Goal: Transaction & Acquisition: Purchase product/service

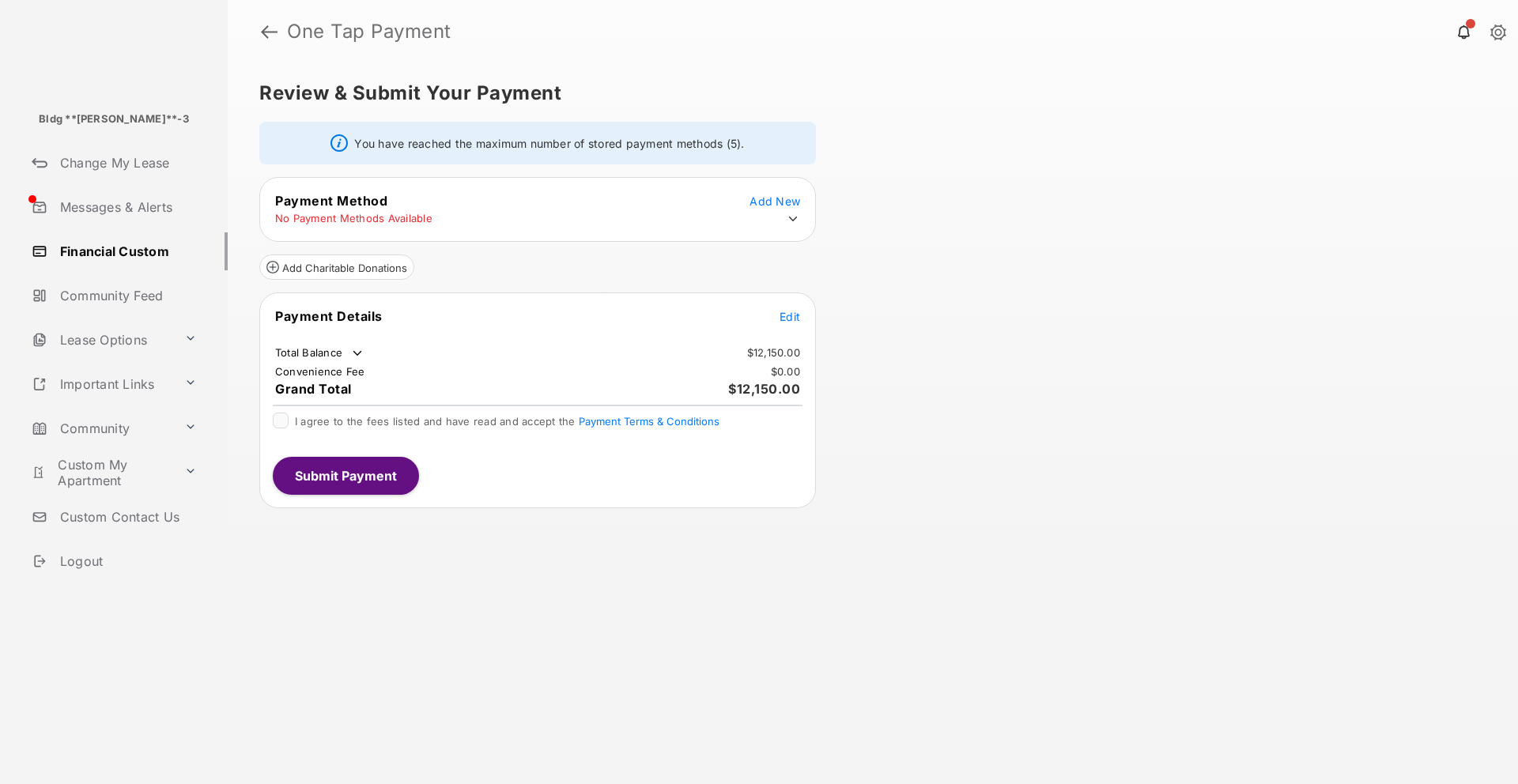
click at [774, 199] on span "Add New" at bounding box center [775, 200] width 51 height 13
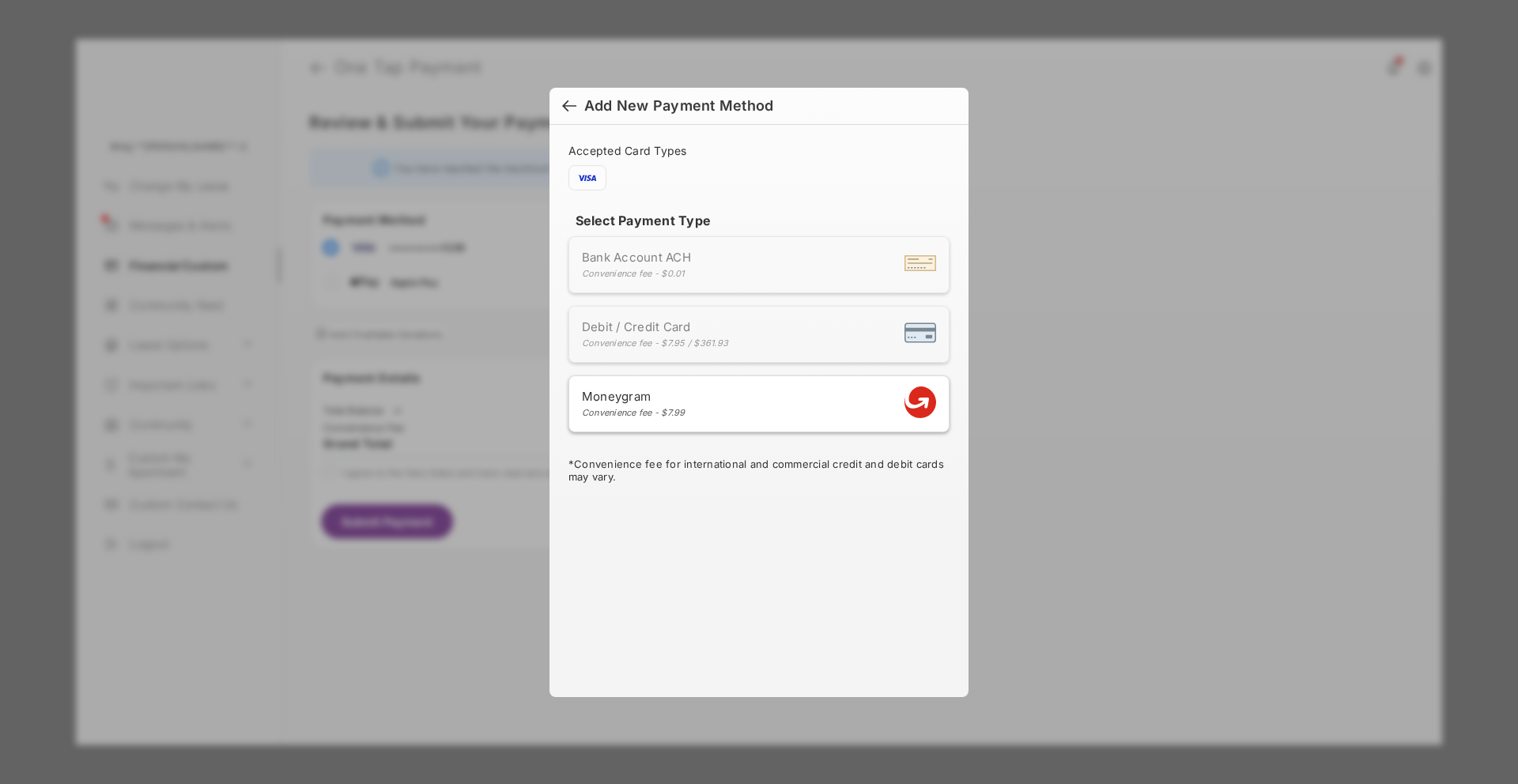
click at [568, 103] on div at bounding box center [569, 107] width 14 height 17
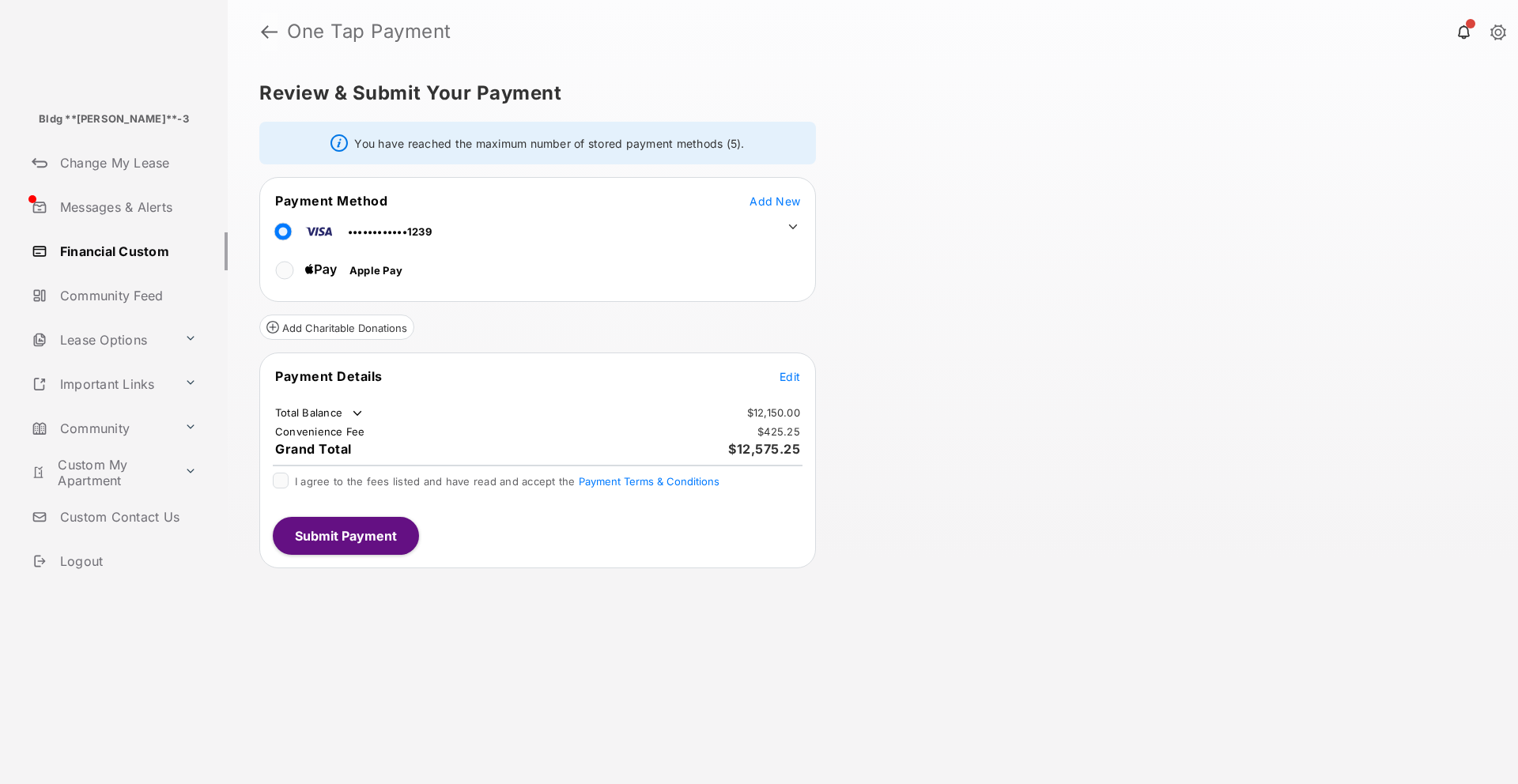
click at [272, 23] on link at bounding box center [268, 32] width 17 height 38
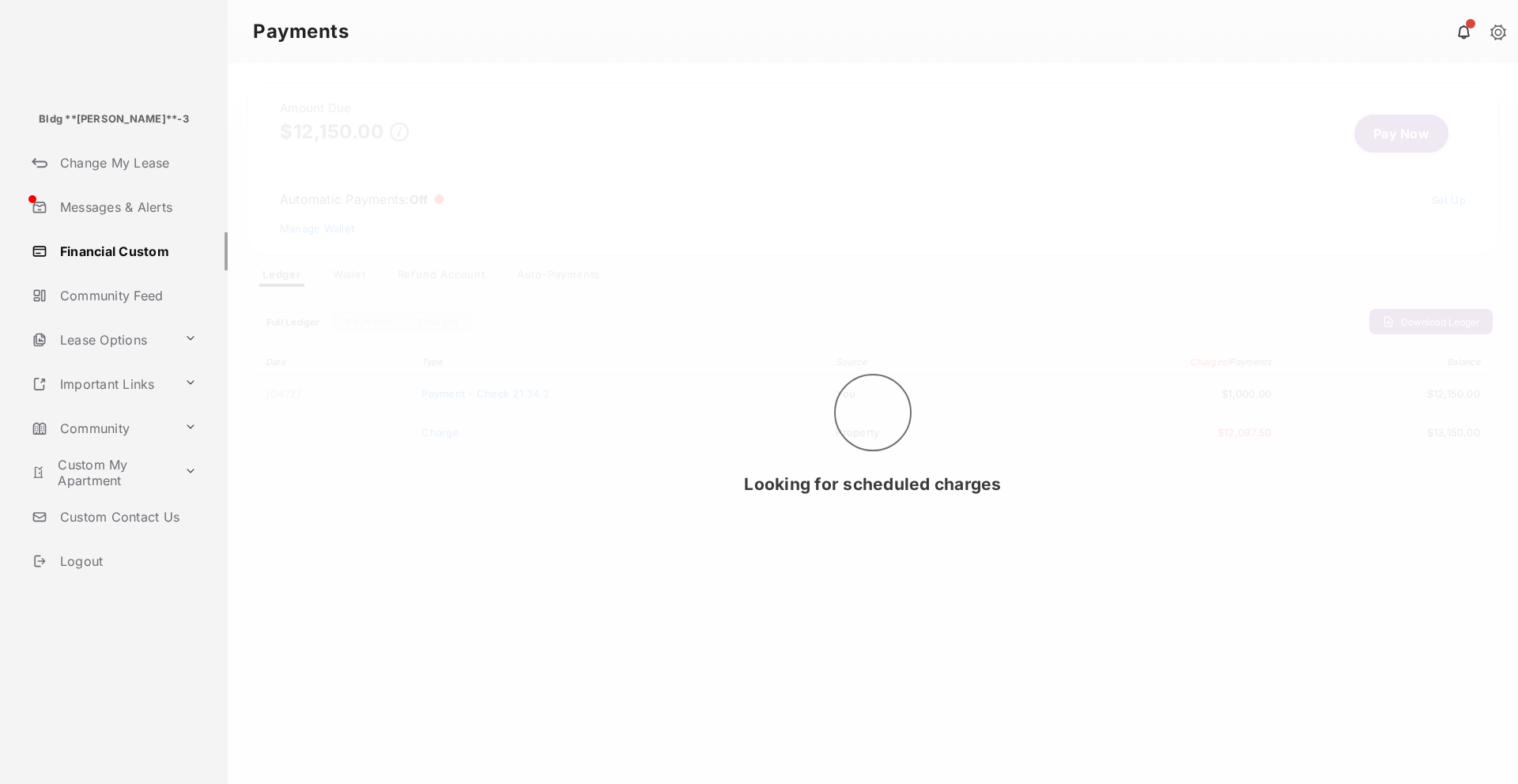
click at [352, 283] on div "Looking for scheduled charges" at bounding box center [872, 424] width 1291 height 721
click at [352, 275] on div "Looking for scheduled charges" at bounding box center [872, 424] width 1291 height 721
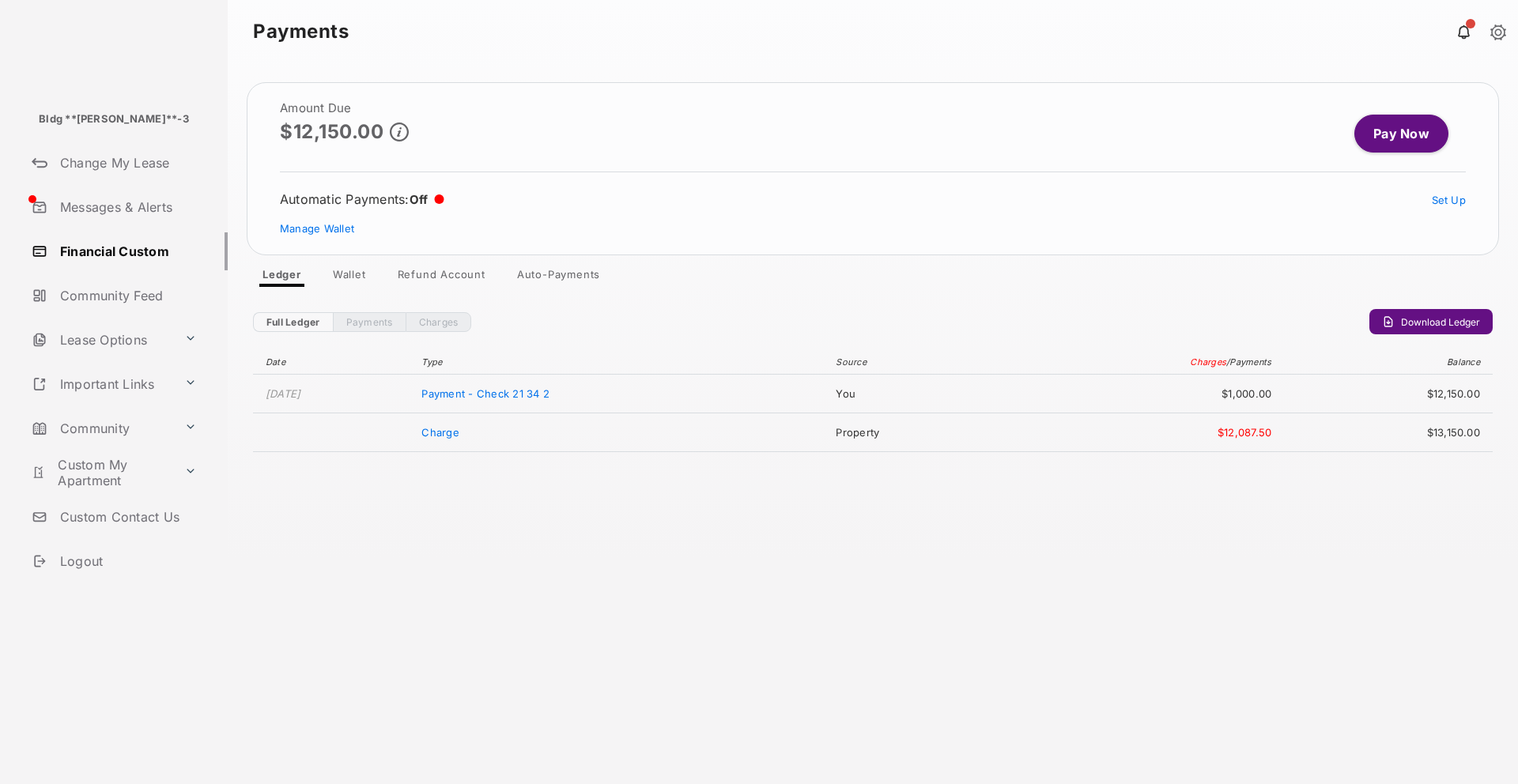
click at [358, 274] on link "Wallet" at bounding box center [349, 278] width 58 height 19
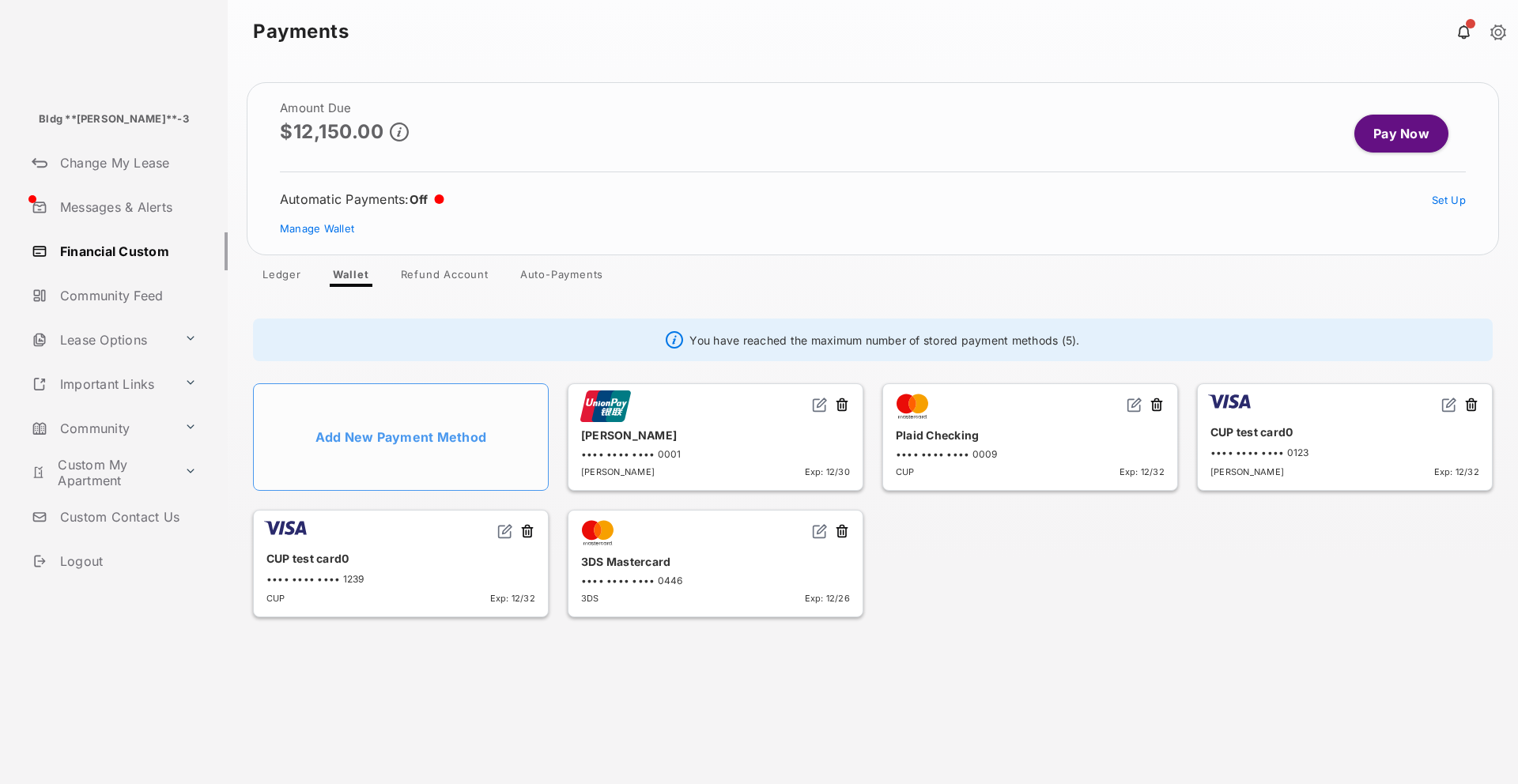
click at [844, 404] on button at bounding box center [842, 406] width 16 height 18
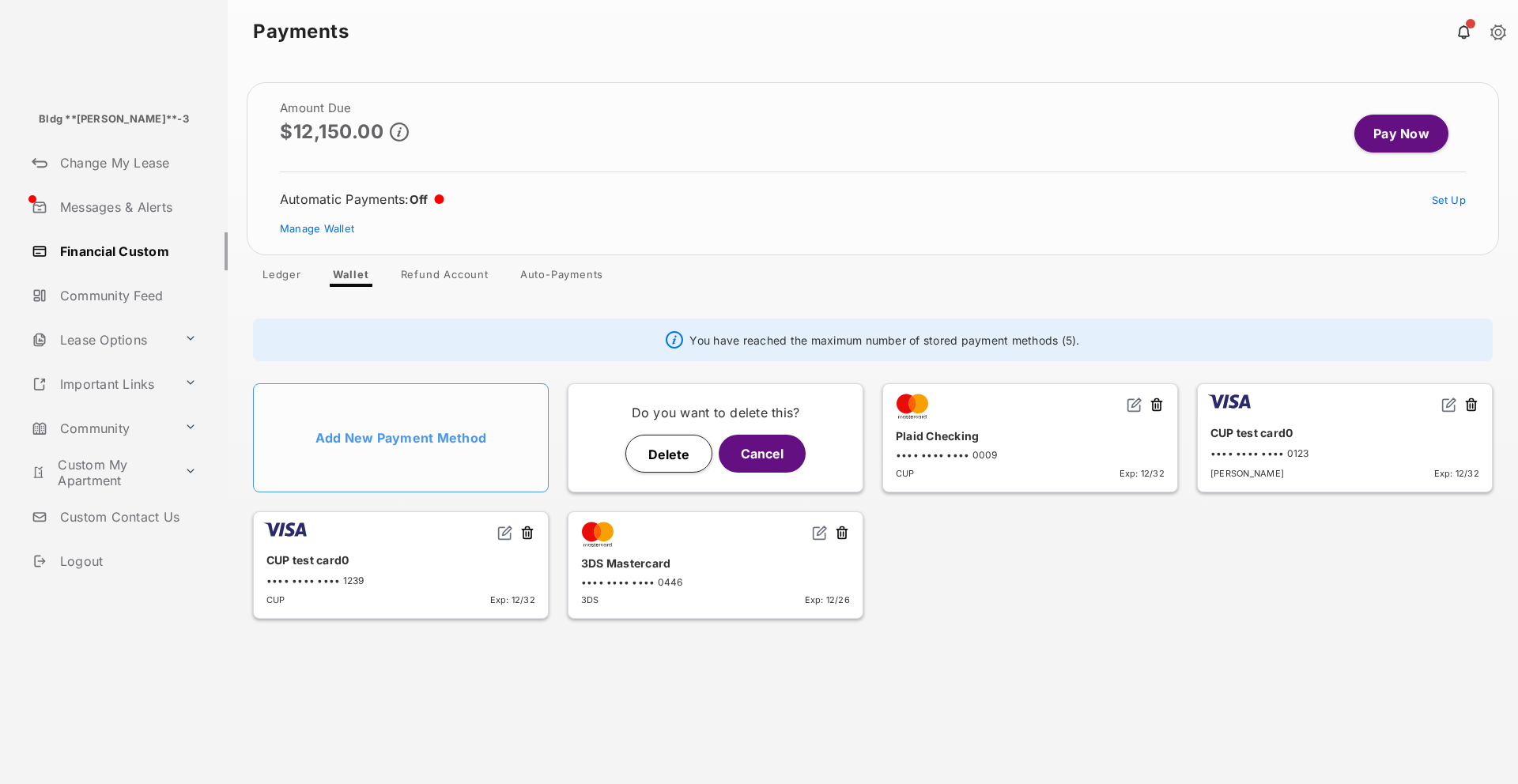
click at [675, 456] on button "Delete" at bounding box center [669, 454] width 87 height 38
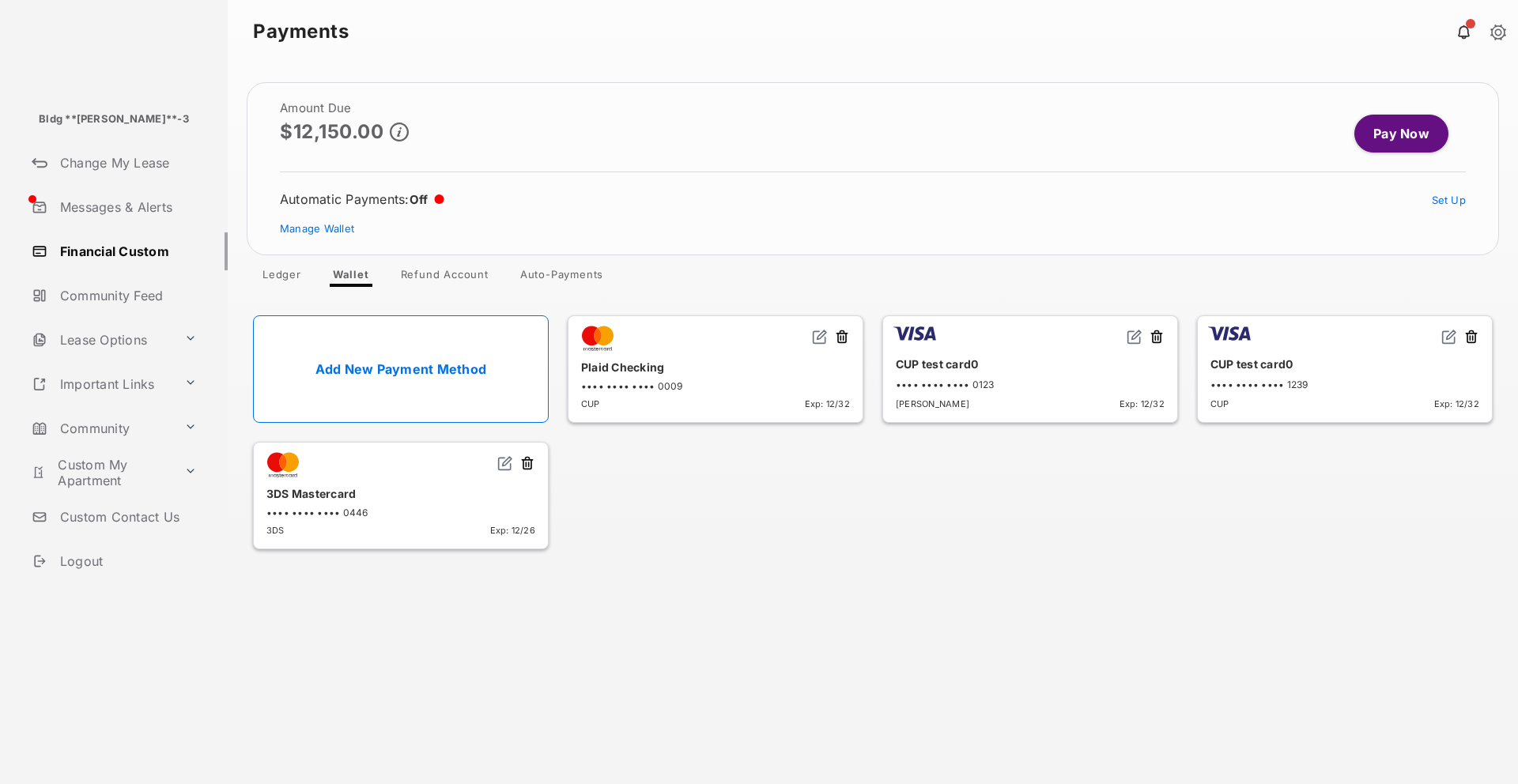
click at [842, 341] on button at bounding box center [842, 338] width 16 height 18
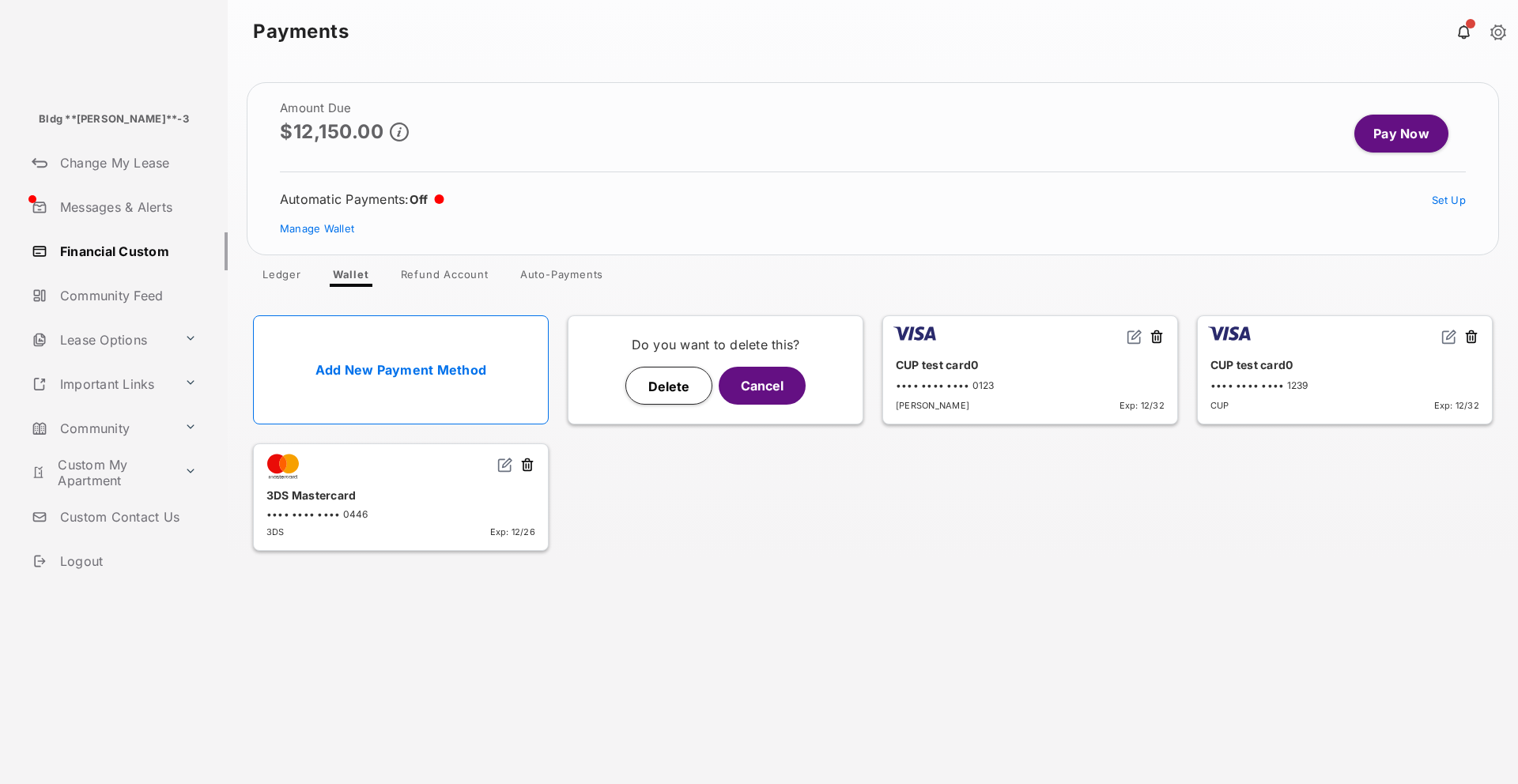
click at [685, 398] on button "Delete" at bounding box center [669, 386] width 87 height 38
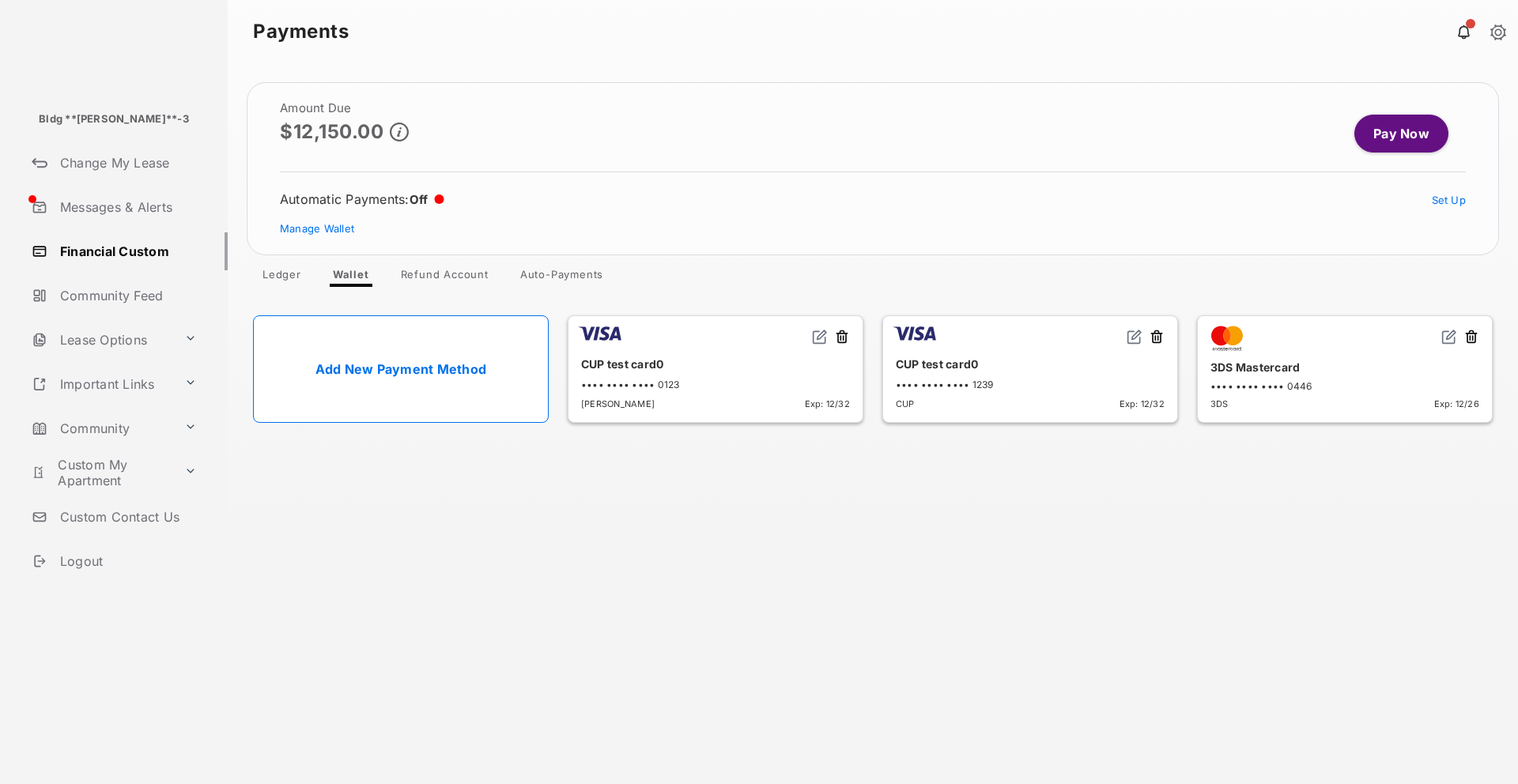
click at [844, 340] on button at bounding box center [842, 338] width 16 height 18
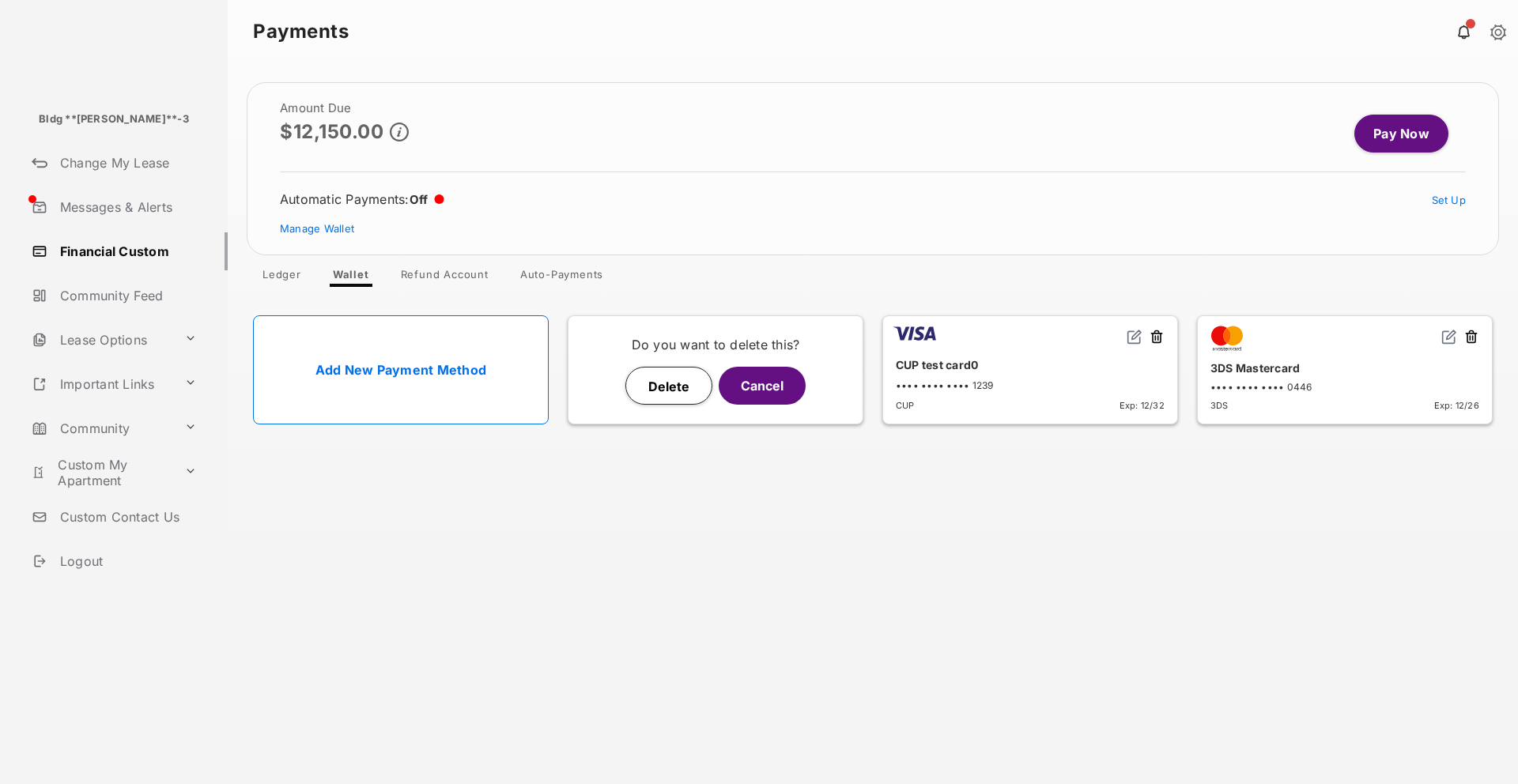
click at [676, 373] on button "Delete" at bounding box center [669, 386] width 87 height 38
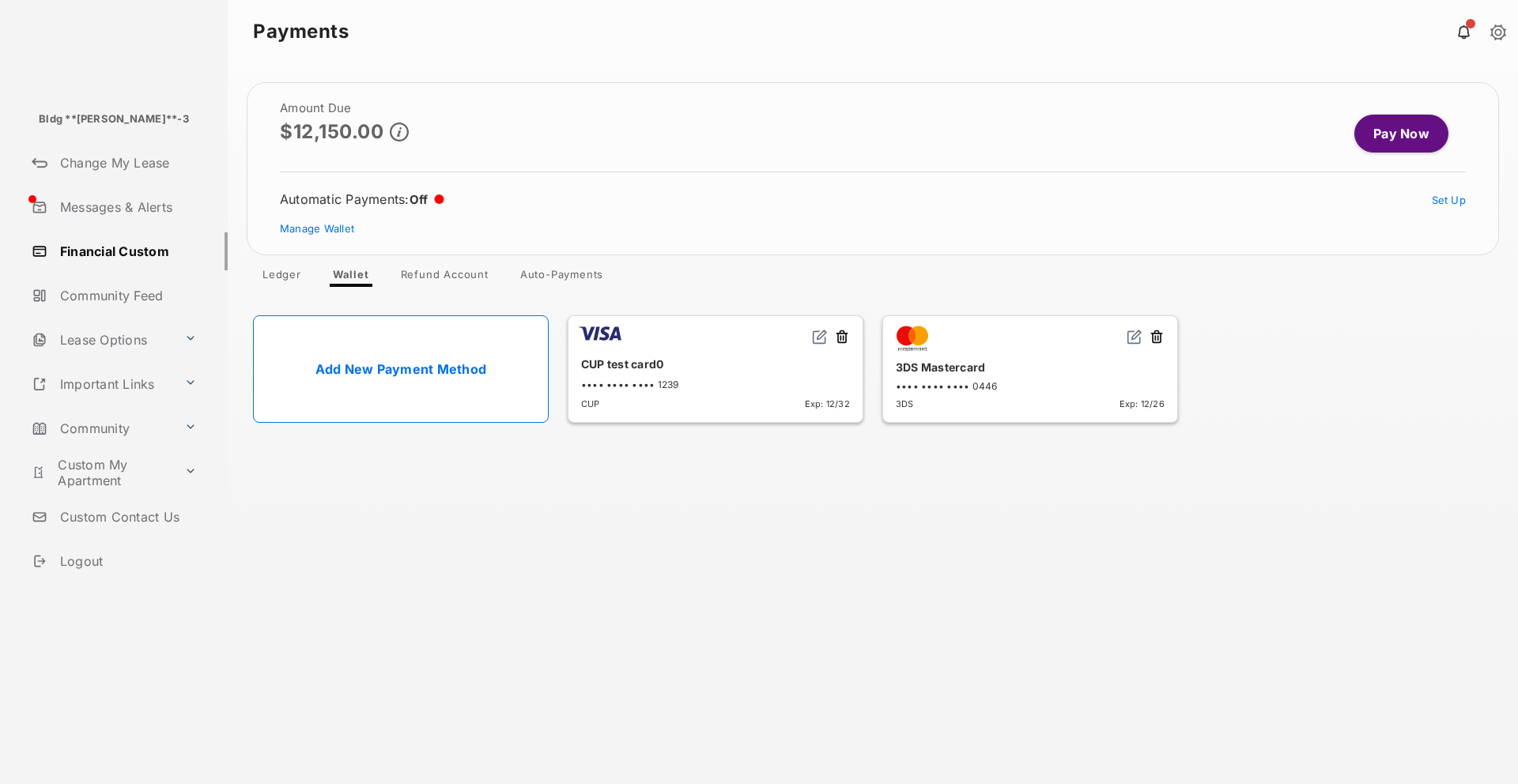
click at [836, 336] on button at bounding box center [842, 338] width 16 height 18
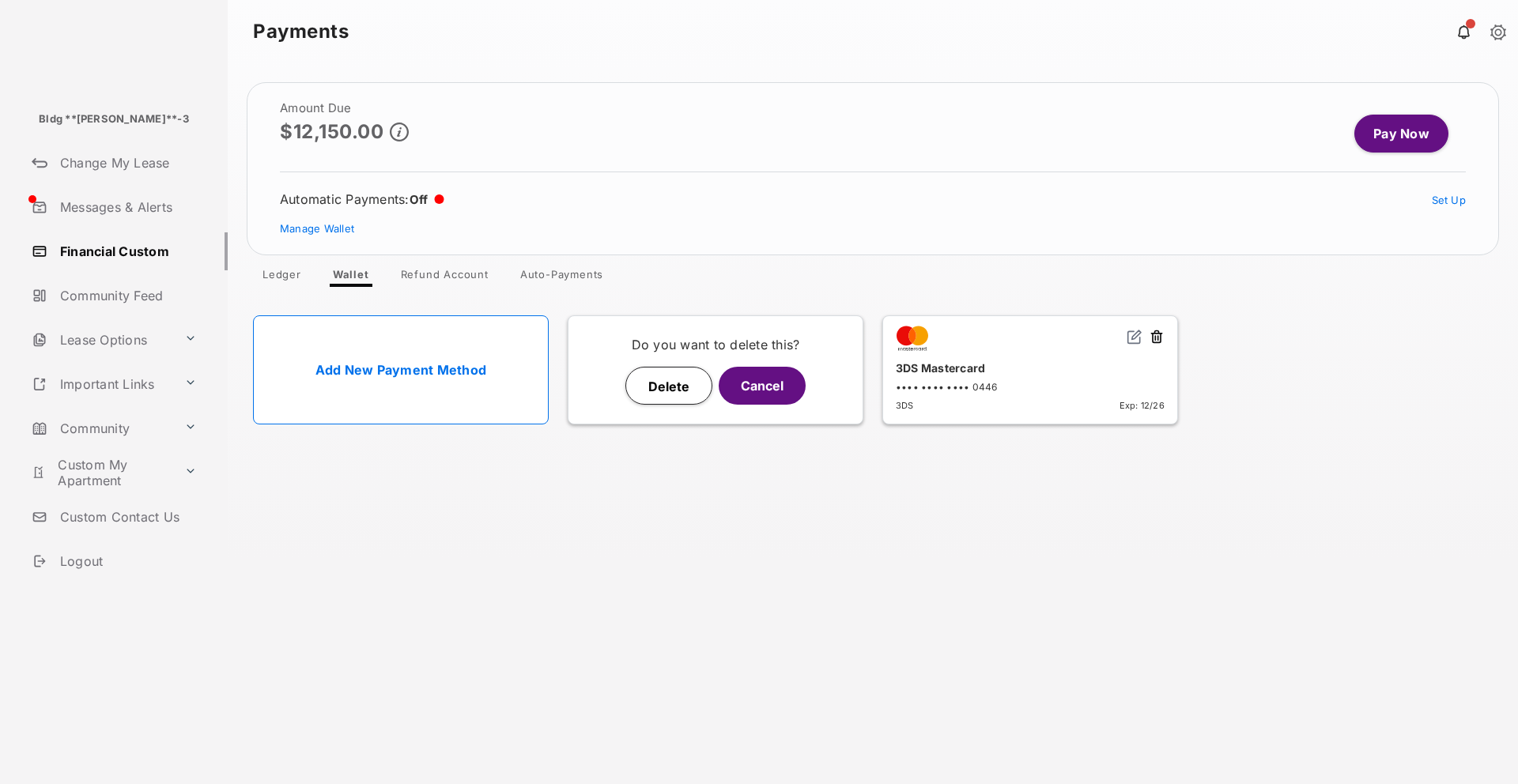
click at [646, 395] on button "Delete" at bounding box center [669, 386] width 87 height 38
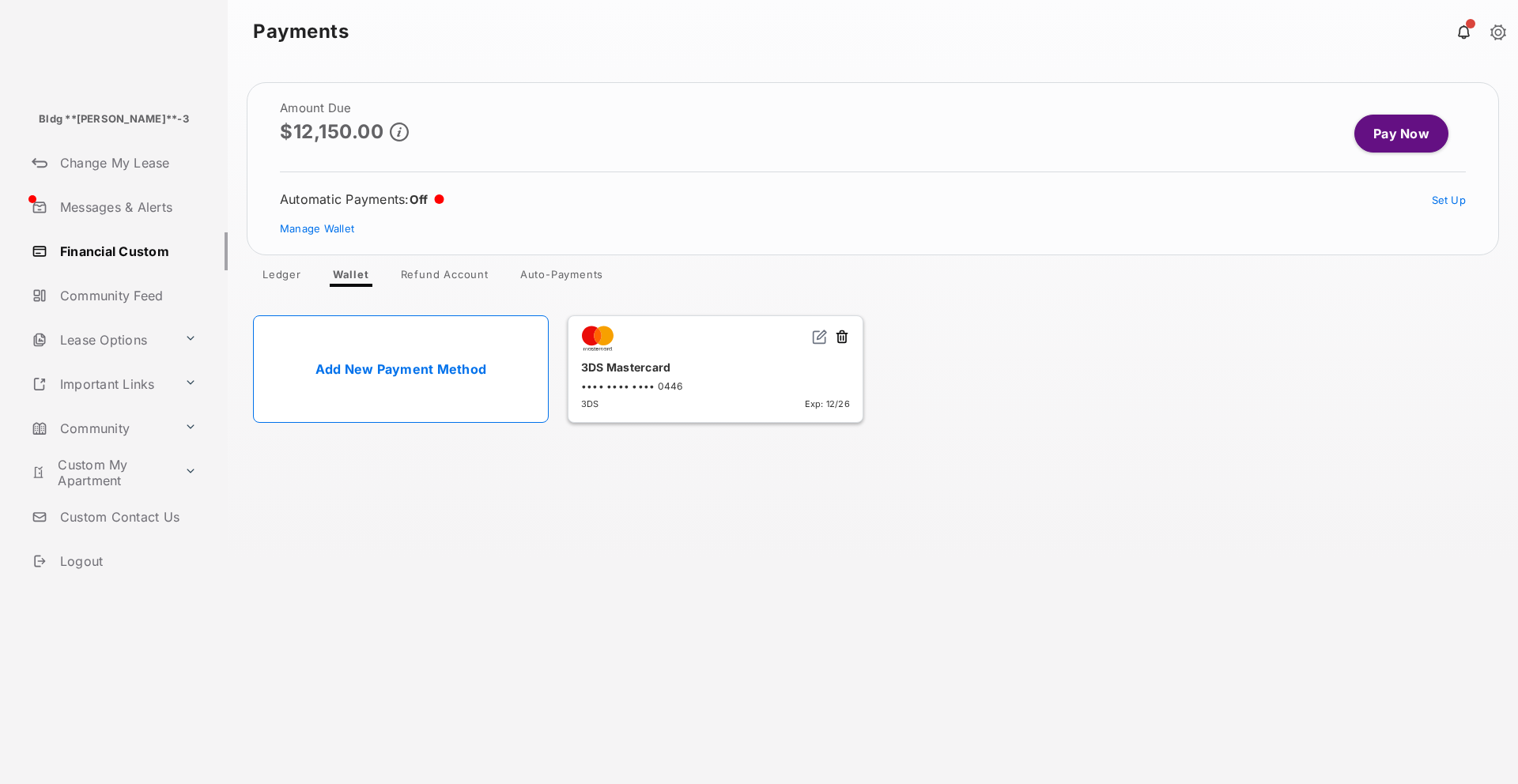
click at [850, 337] on div "3DS Mastercard •••• •••• •••• 0446 3DS Exp: 12/26" at bounding box center [715, 368] width 295 height 107
click at [844, 337] on button at bounding box center [842, 338] width 16 height 18
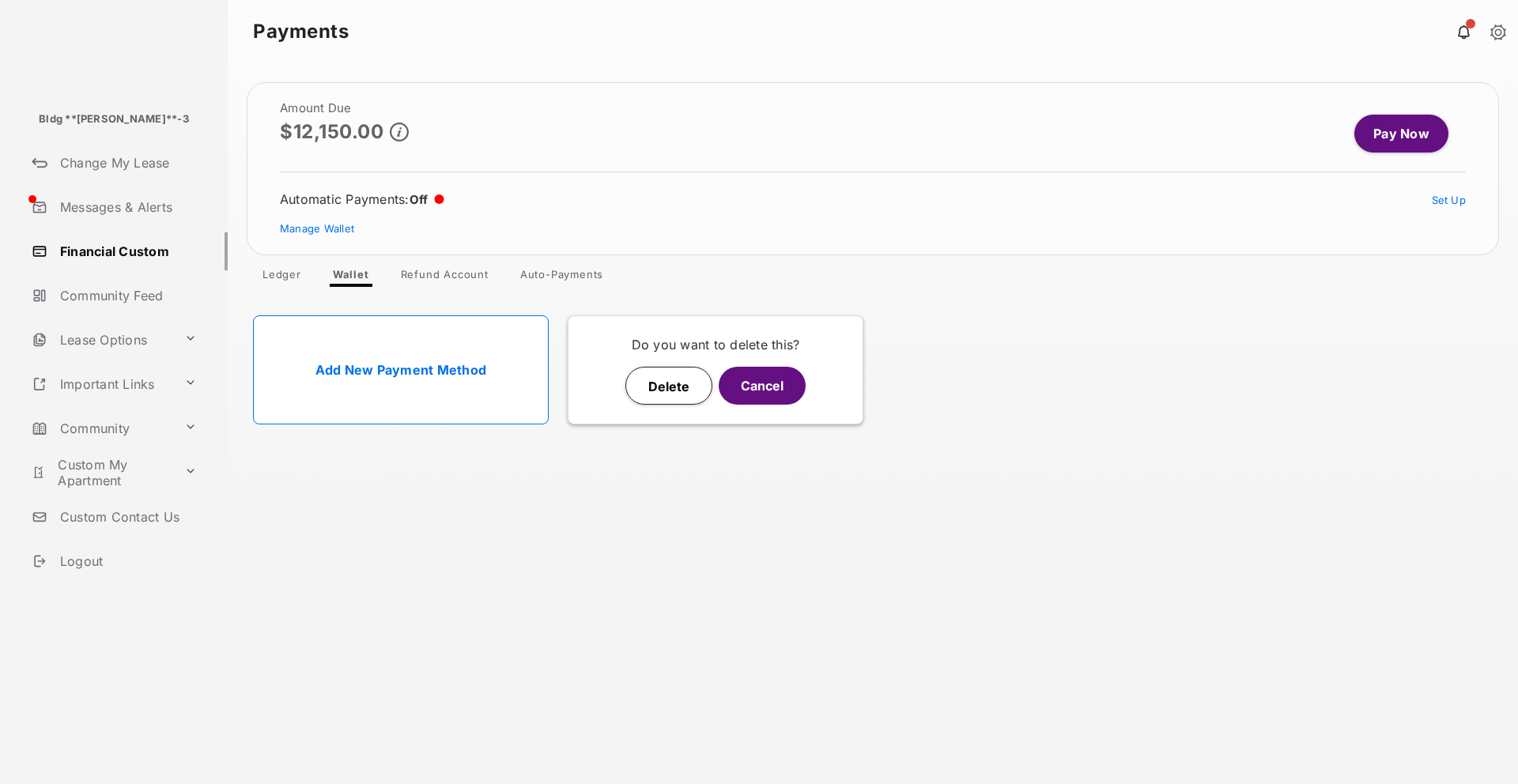
click at [654, 381] on button "Delete" at bounding box center [669, 386] width 87 height 38
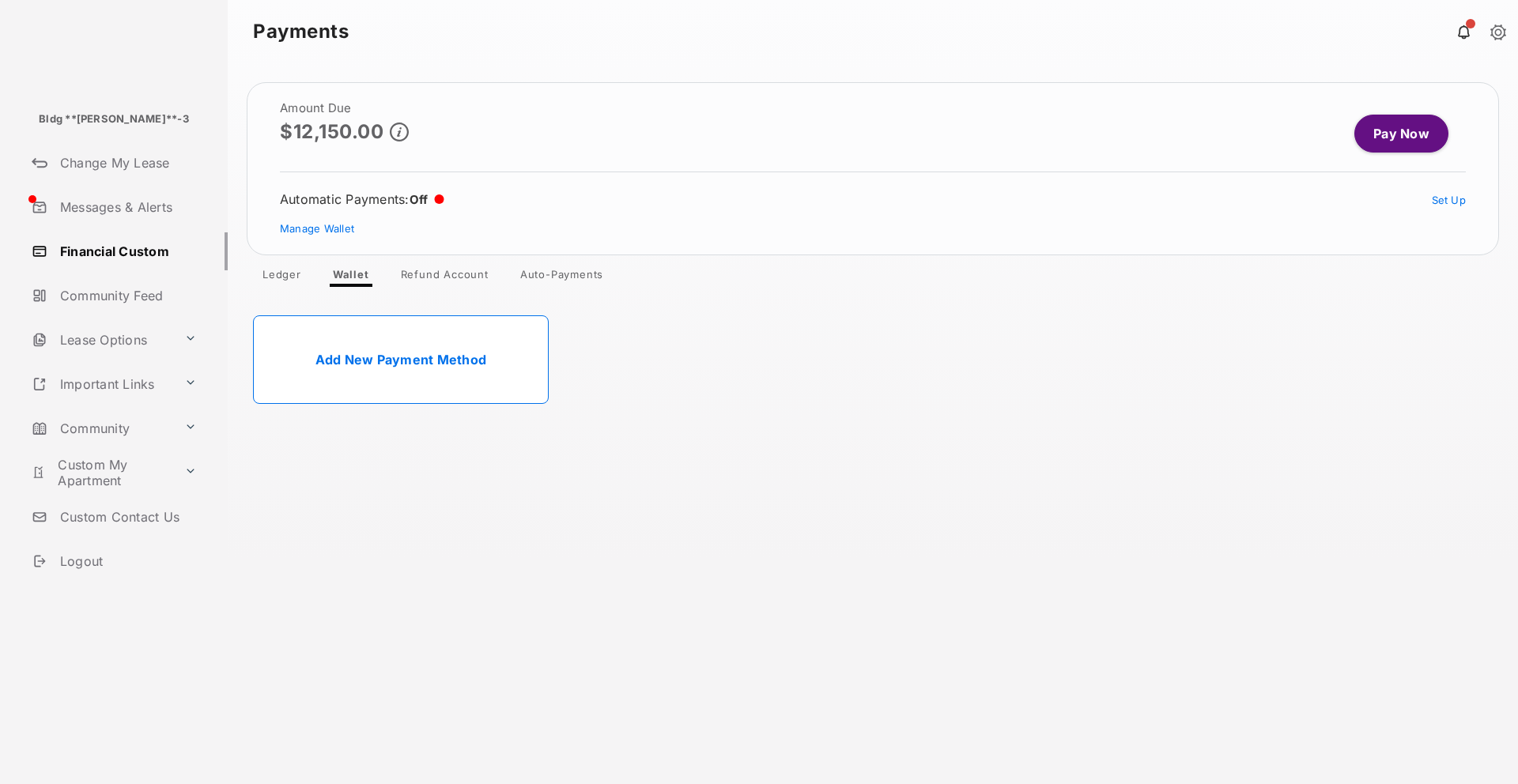
click at [1377, 127] on link "Pay Now" at bounding box center [1402, 134] width 94 height 38
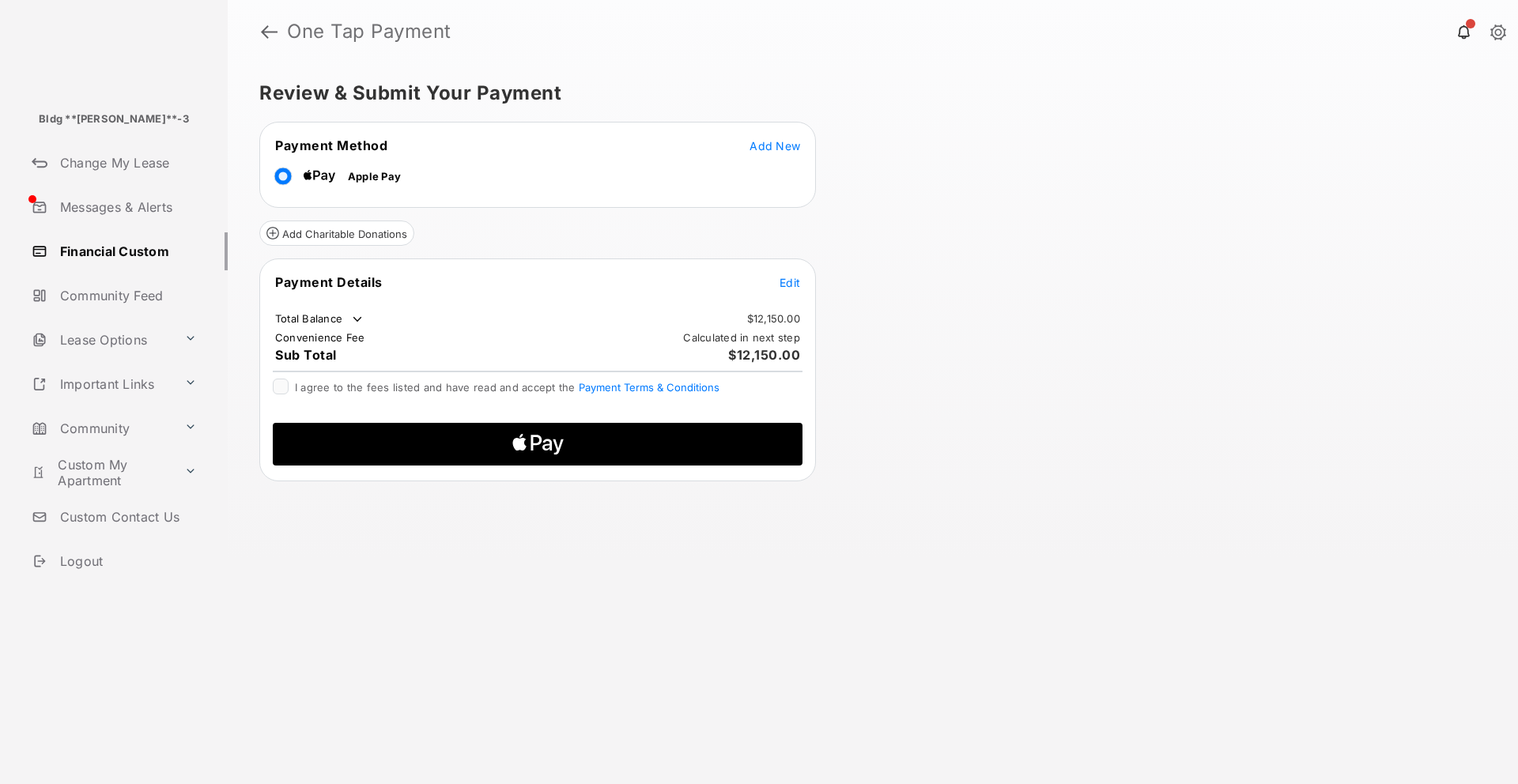
click at [775, 142] on span "Add New" at bounding box center [775, 145] width 51 height 13
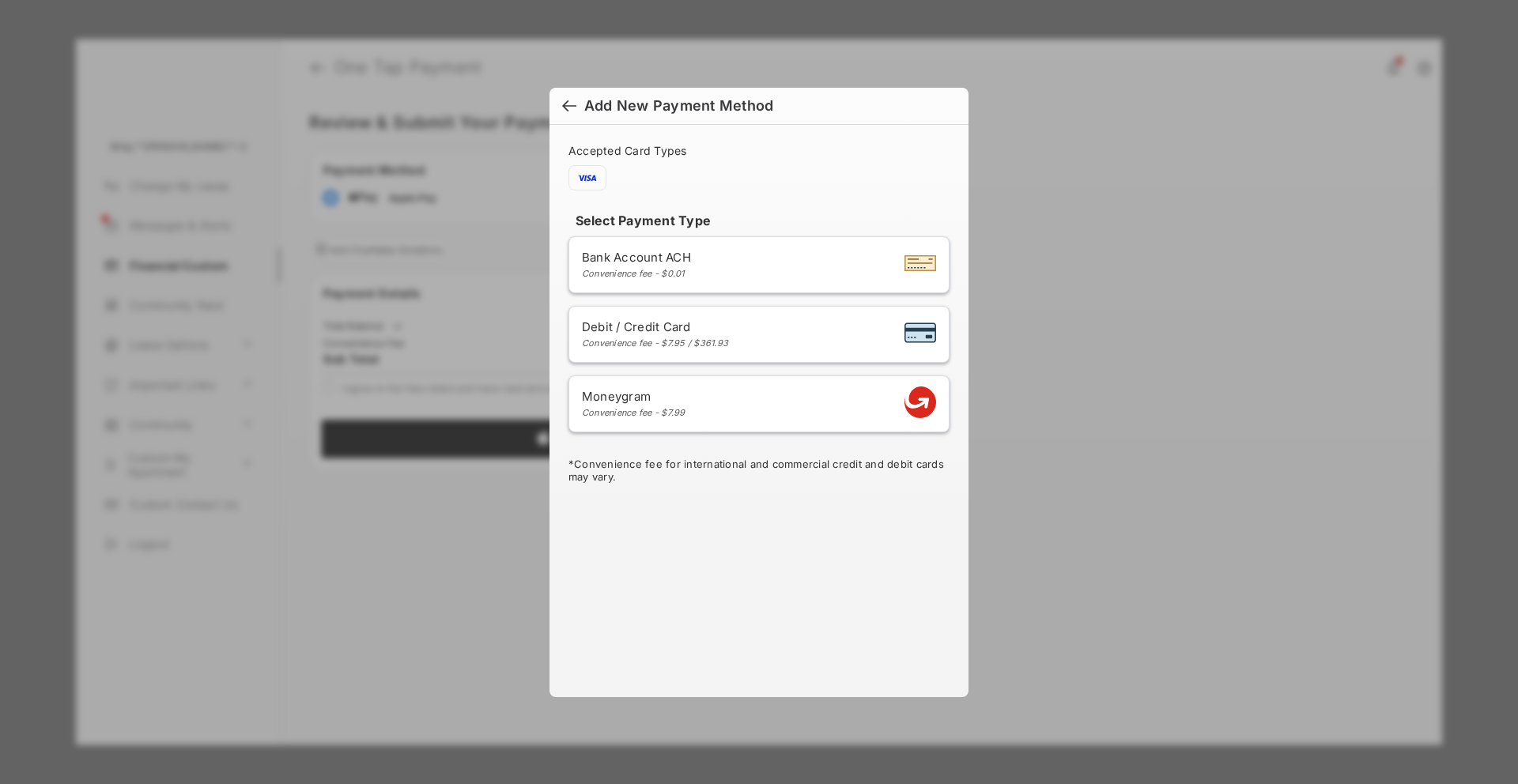
click at [774, 265] on div "Bank Account ACH Convenience fee - $0.01" at bounding box center [759, 265] width 355 height 30
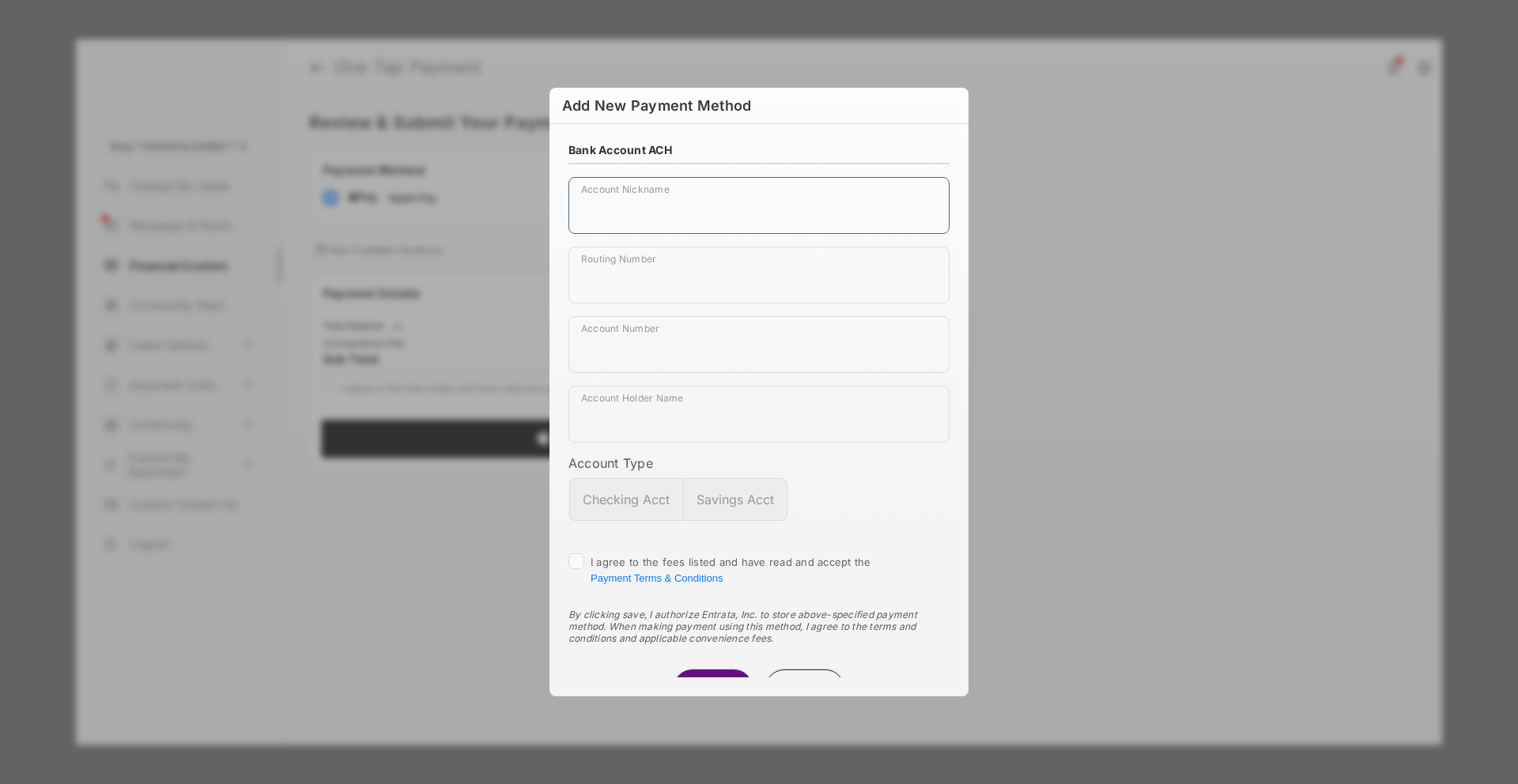
click at [749, 200] on input "Account Nickname" at bounding box center [758, 205] width 381 height 57
type input "**********"
click at [666, 274] on input "Routing Number" at bounding box center [758, 274] width 381 height 57
type input "*********"
click at [627, 369] on input "Account Number" at bounding box center [758, 344] width 381 height 57
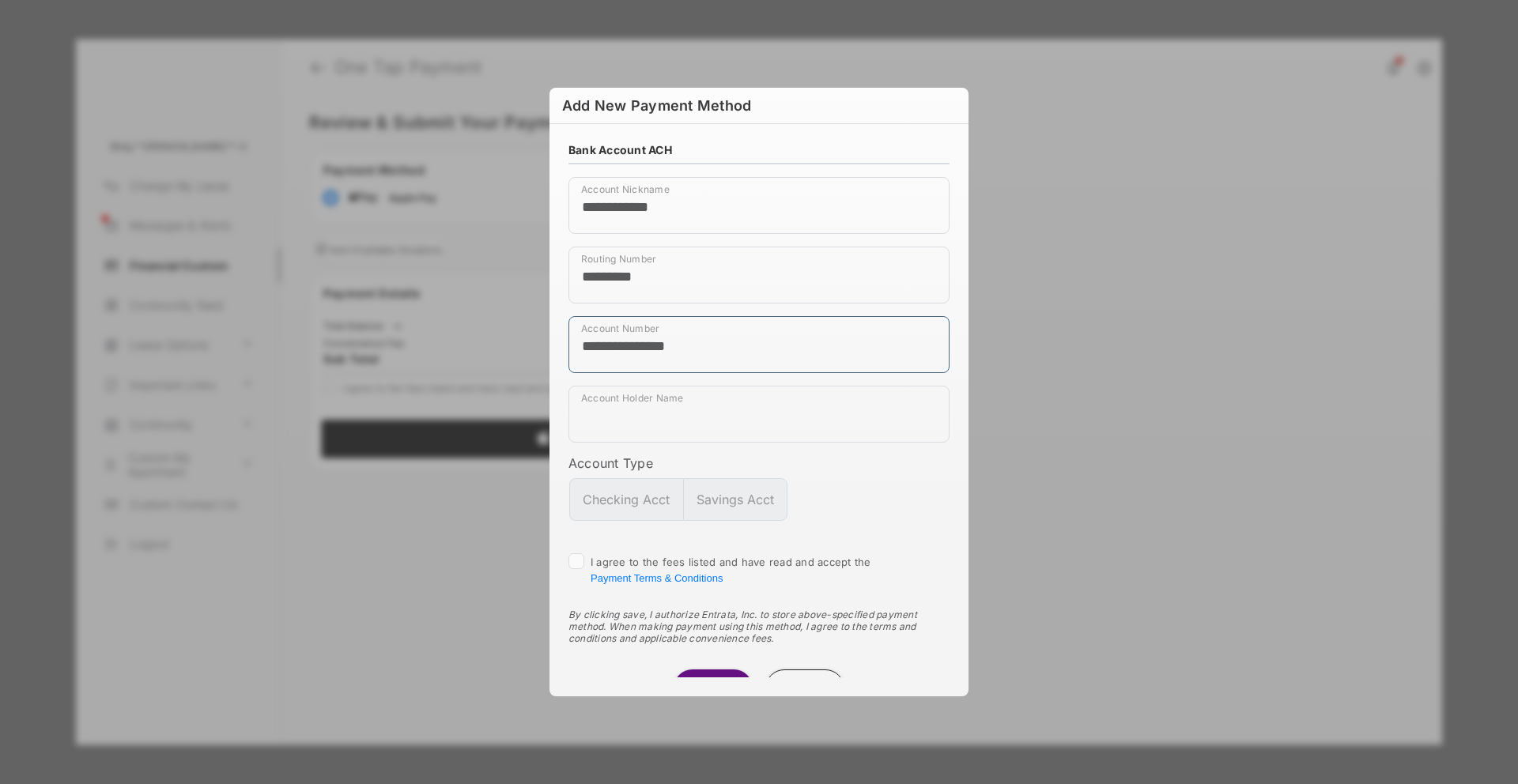
type input "**********"
click at [612, 425] on input "Account Holder Name" at bounding box center [758, 414] width 381 height 57
type input "****"
click at [668, 491] on button "Checking Acct" at bounding box center [626, 499] width 114 height 43
click at [703, 558] on span "I agree to the fees listed and have read and accept the Payment Terms & Conditi…" at bounding box center [731, 570] width 281 height 29
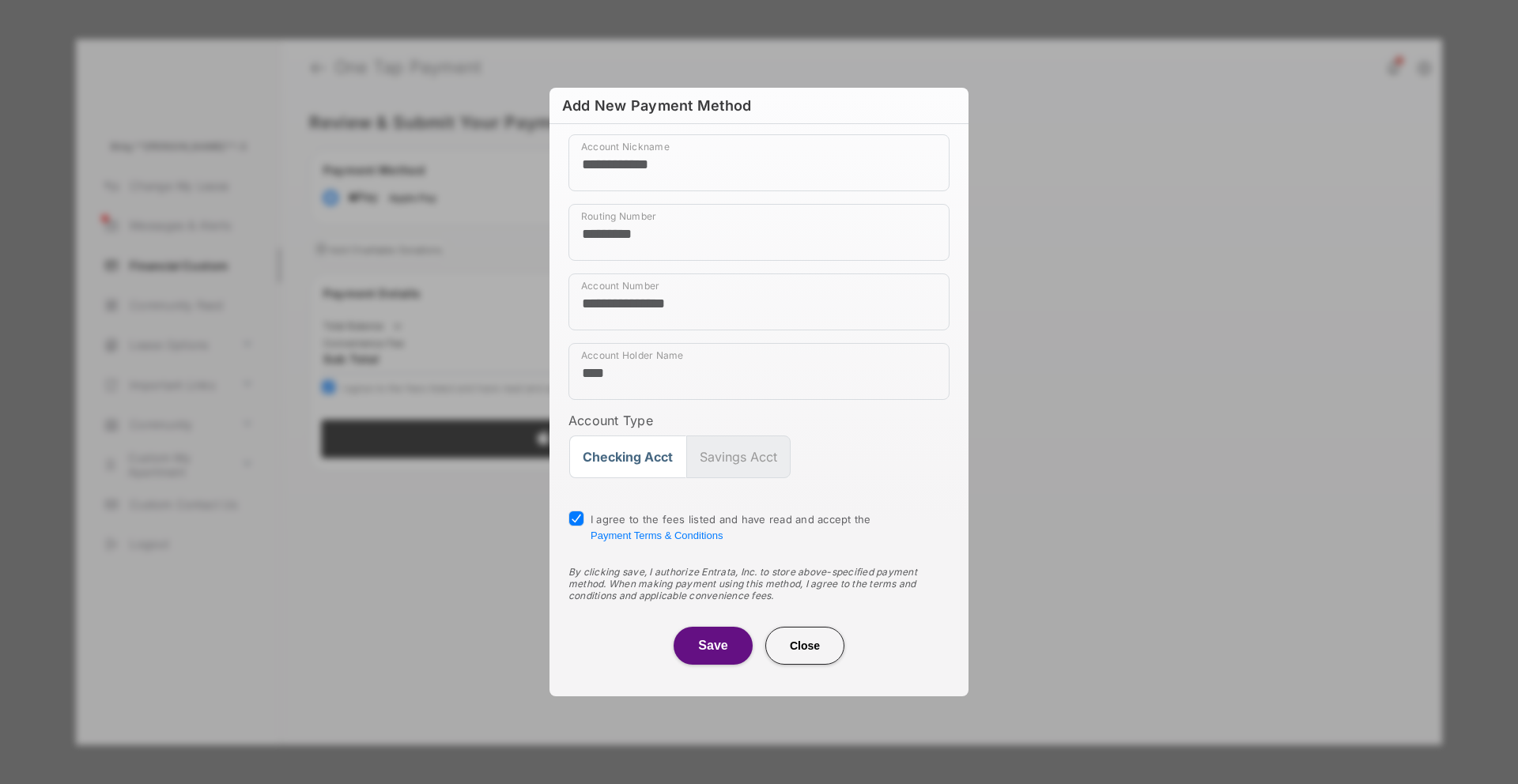
click at [700, 652] on button "Save" at bounding box center [713, 646] width 79 height 38
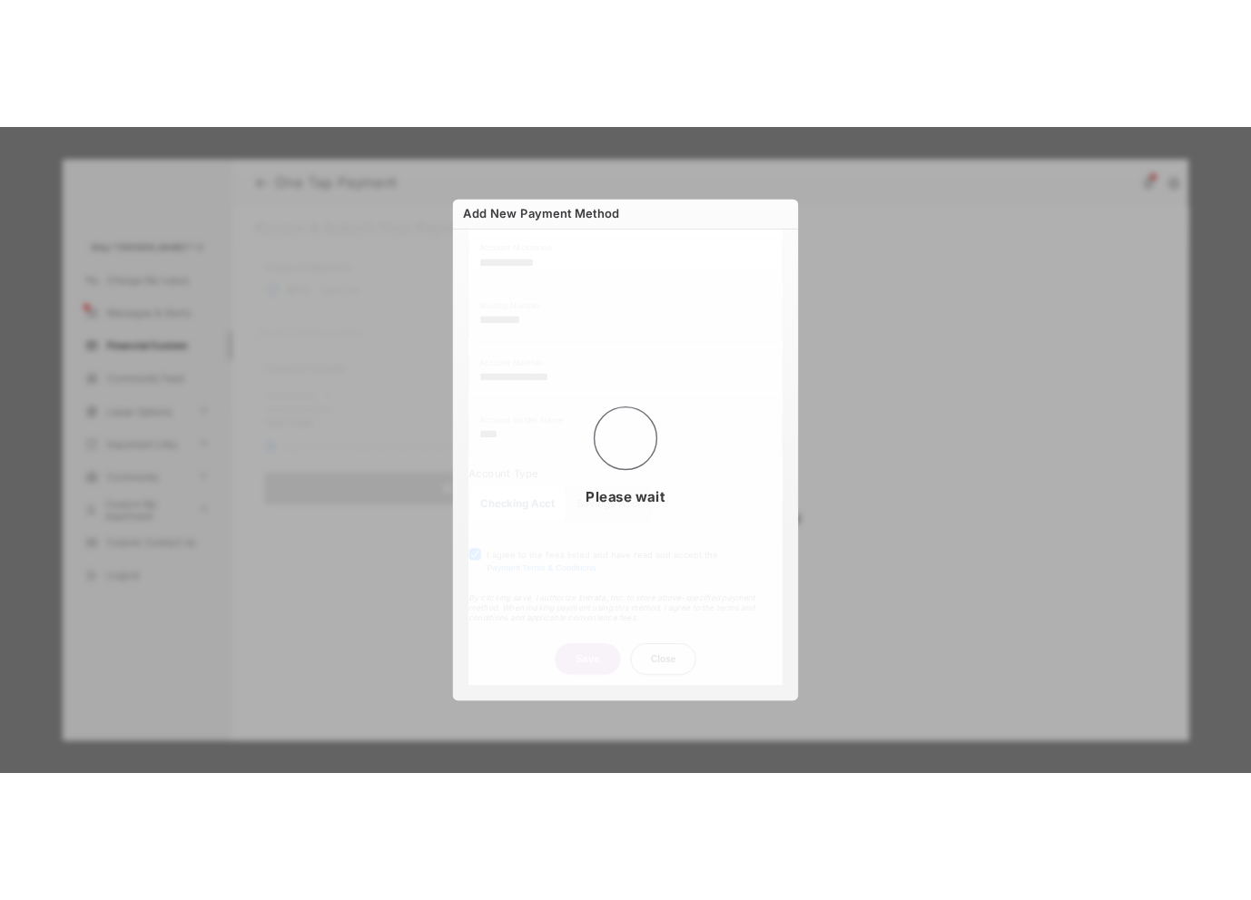
scroll to position [25, 0]
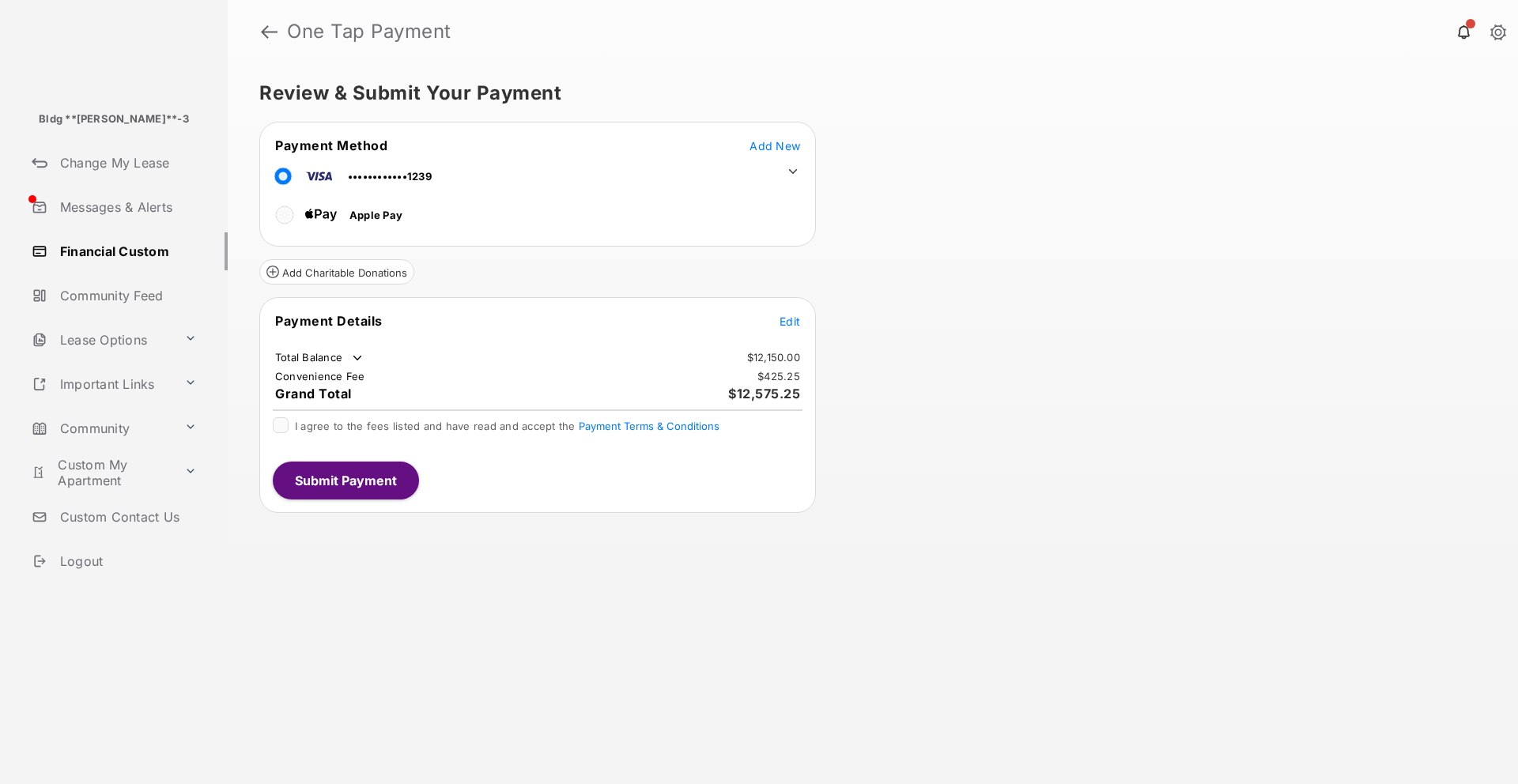
click at [791, 316] on span "Edit" at bounding box center [790, 321] width 21 height 13
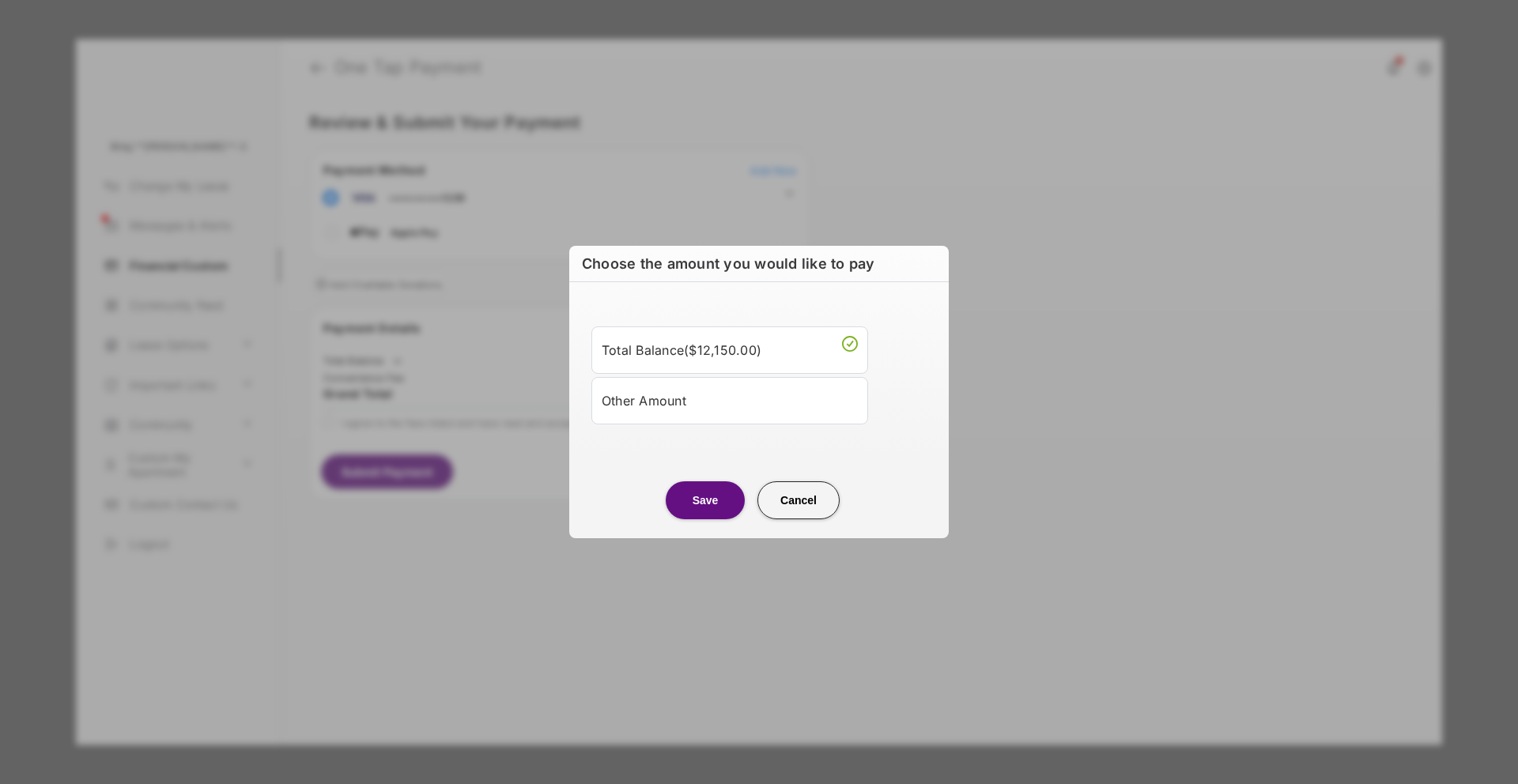
click at [651, 397] on div "Other Amount" at bounding box center [730, 401] width 256 height 27
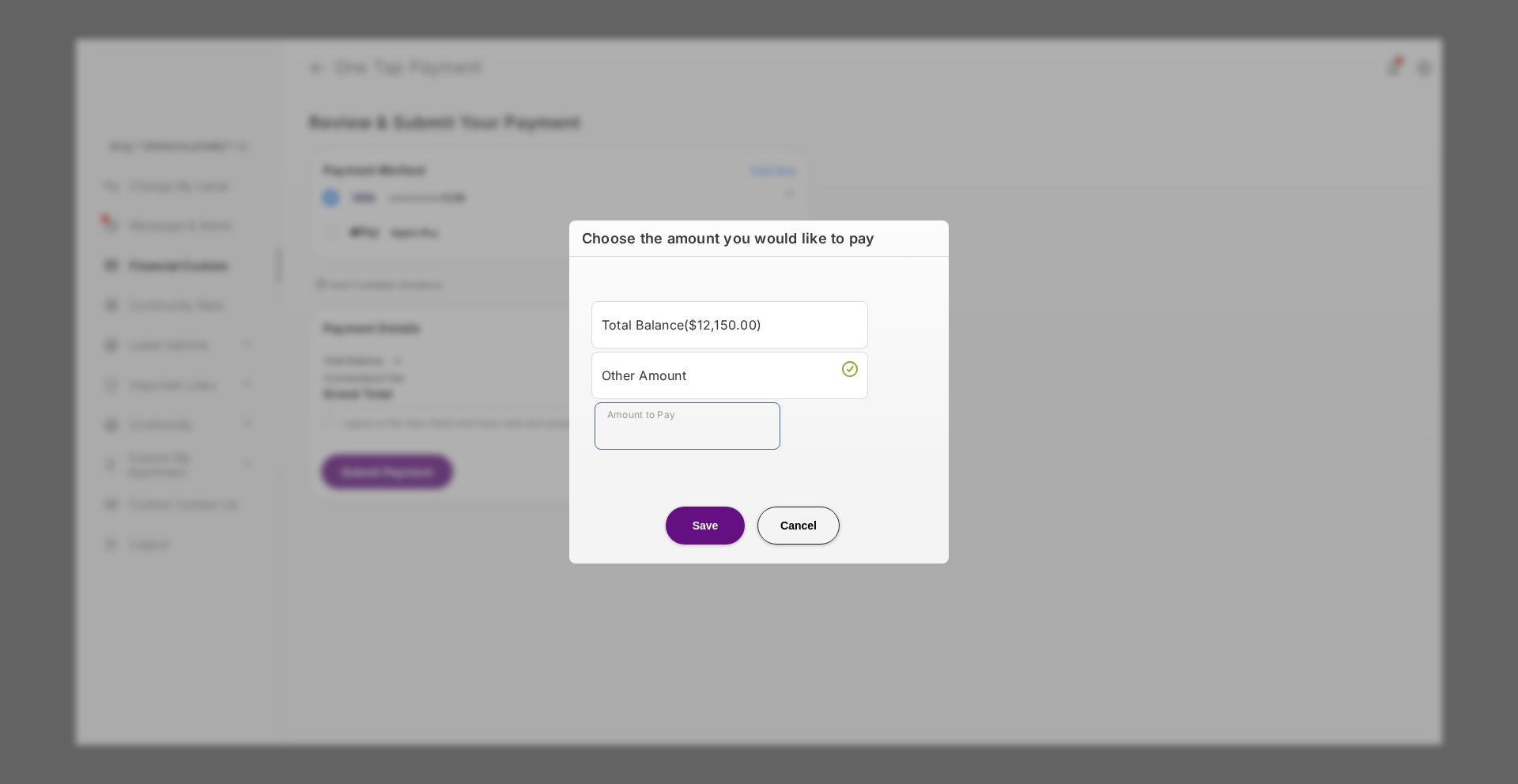
click at [654, 433] on input "Amount to Pay" at bounding box center [687, 426] width 186 height 47
type input "**"
click at [720, 522] on button "Save" at bounding box center [705, 526] width 79 height 38
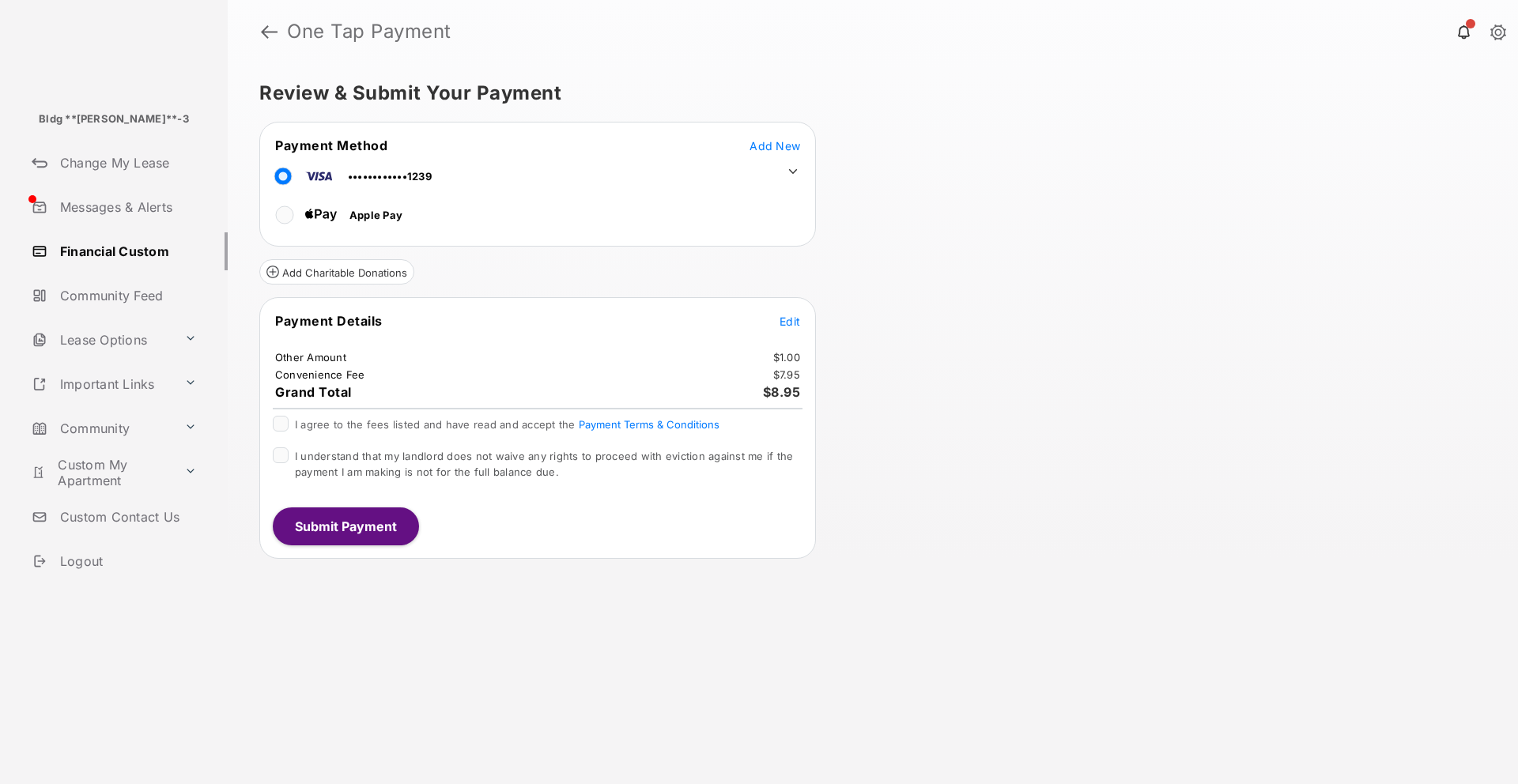
click at [368, 422] on span "I agree to the fees listed and have read and accept the Payment Terms & Conditi…" at bounding box center [507, 424] width 424 height 13
click at [369, 460] on span "I understand that my landlord does not waive any rights to proceed with evictio…" at bounding box center [545, 463] width 498 height 29
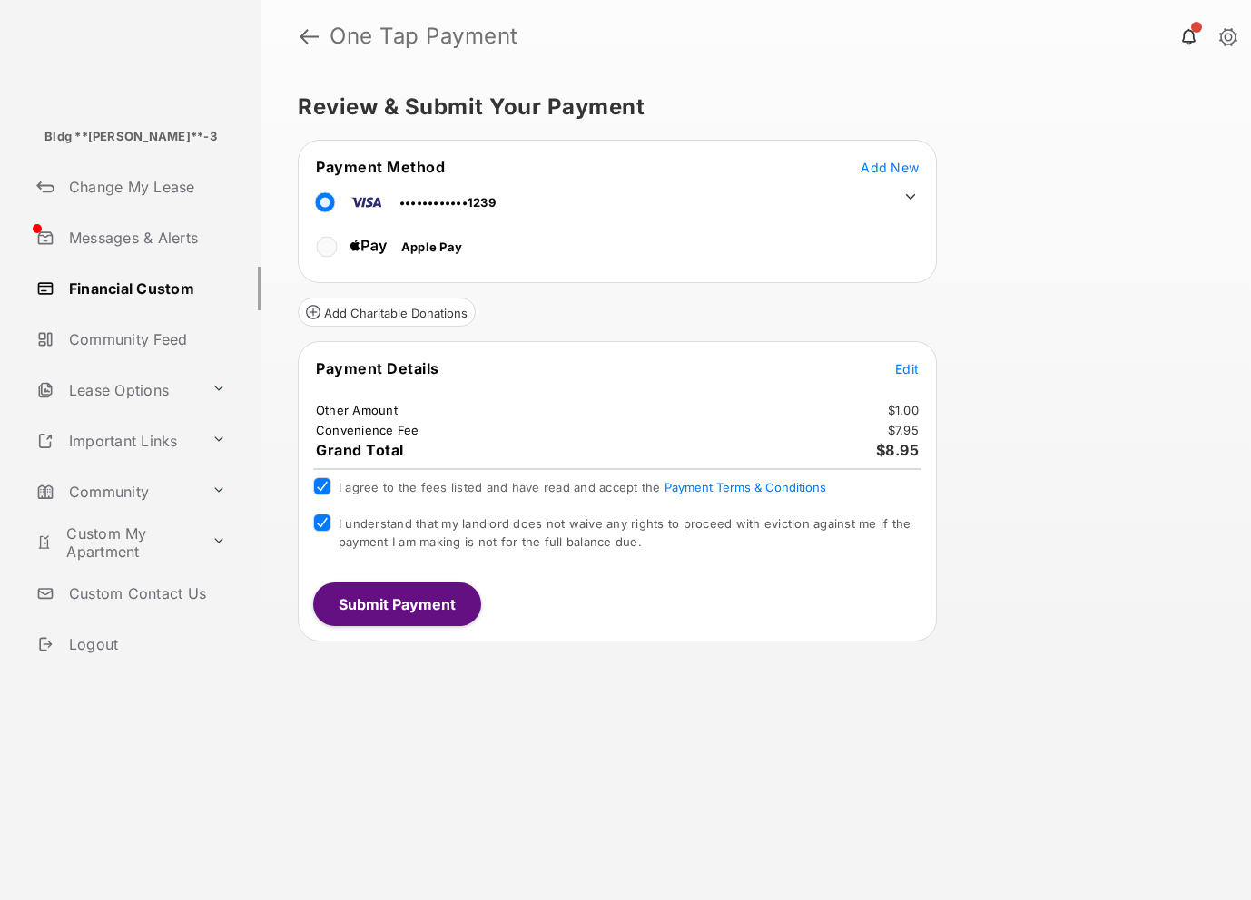
click at [432, 613] on button "Submit Payment" at bounding box center [397, 605] width 168 height 44
click at [436, 605] on button "Submit Payment" at bounding box center [397, 605] width 168 height 44
click at [888, 165] on span "Add New" at bounding box center [889, 167] width 58 height 15
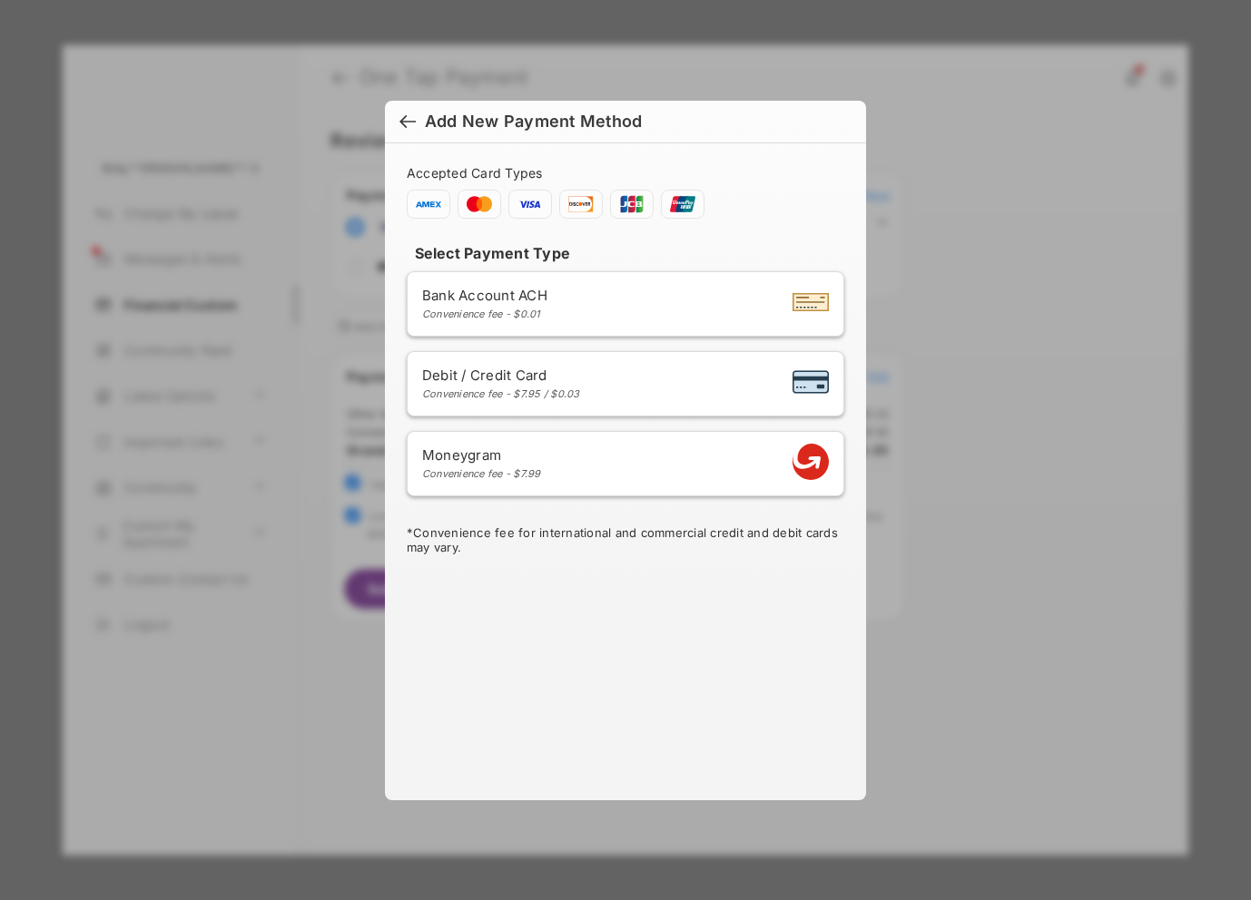
click at [403, 115] on div at bounding box center [407, 123] width 16 height 20
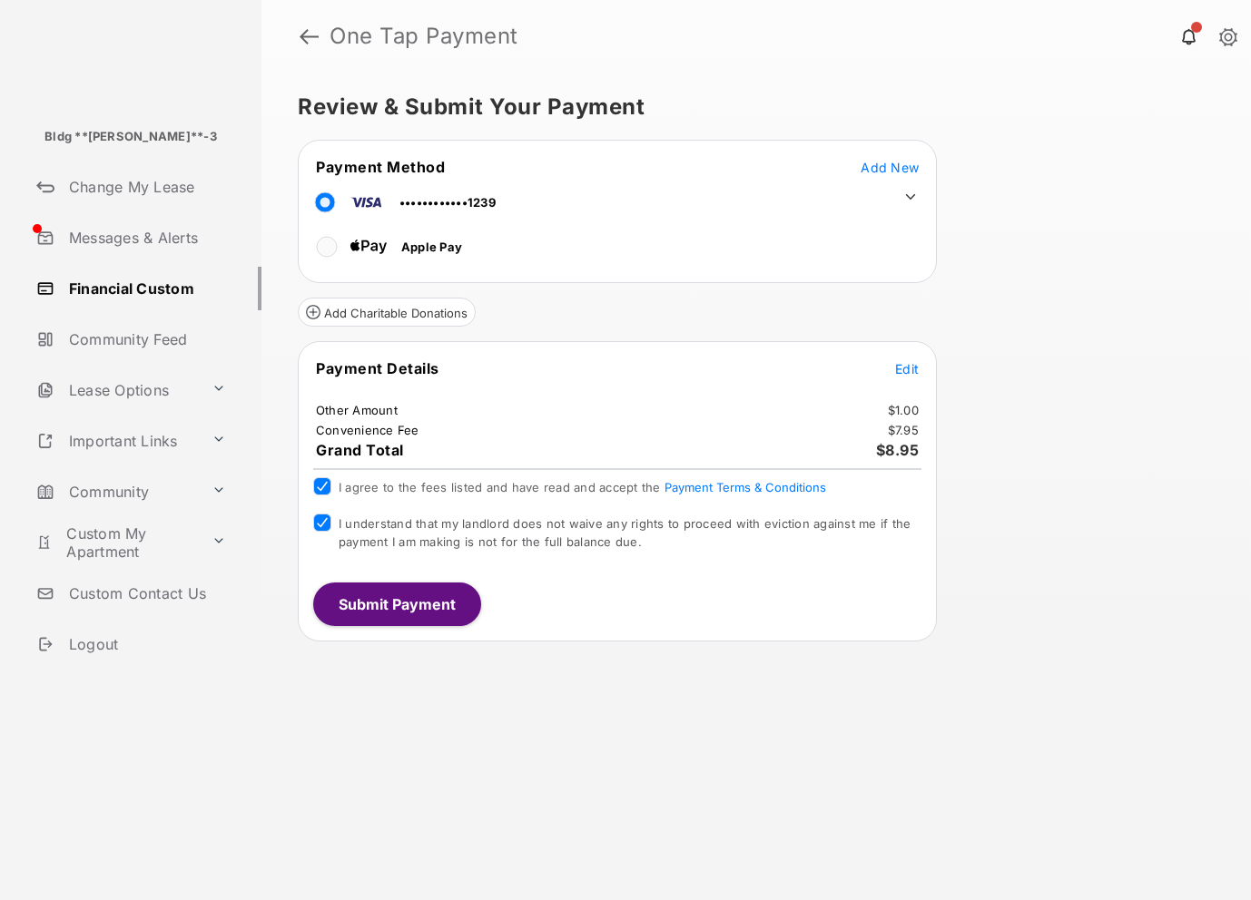
click at [906, 196] on icon at bounding box center [910, 197] width 16 height 16
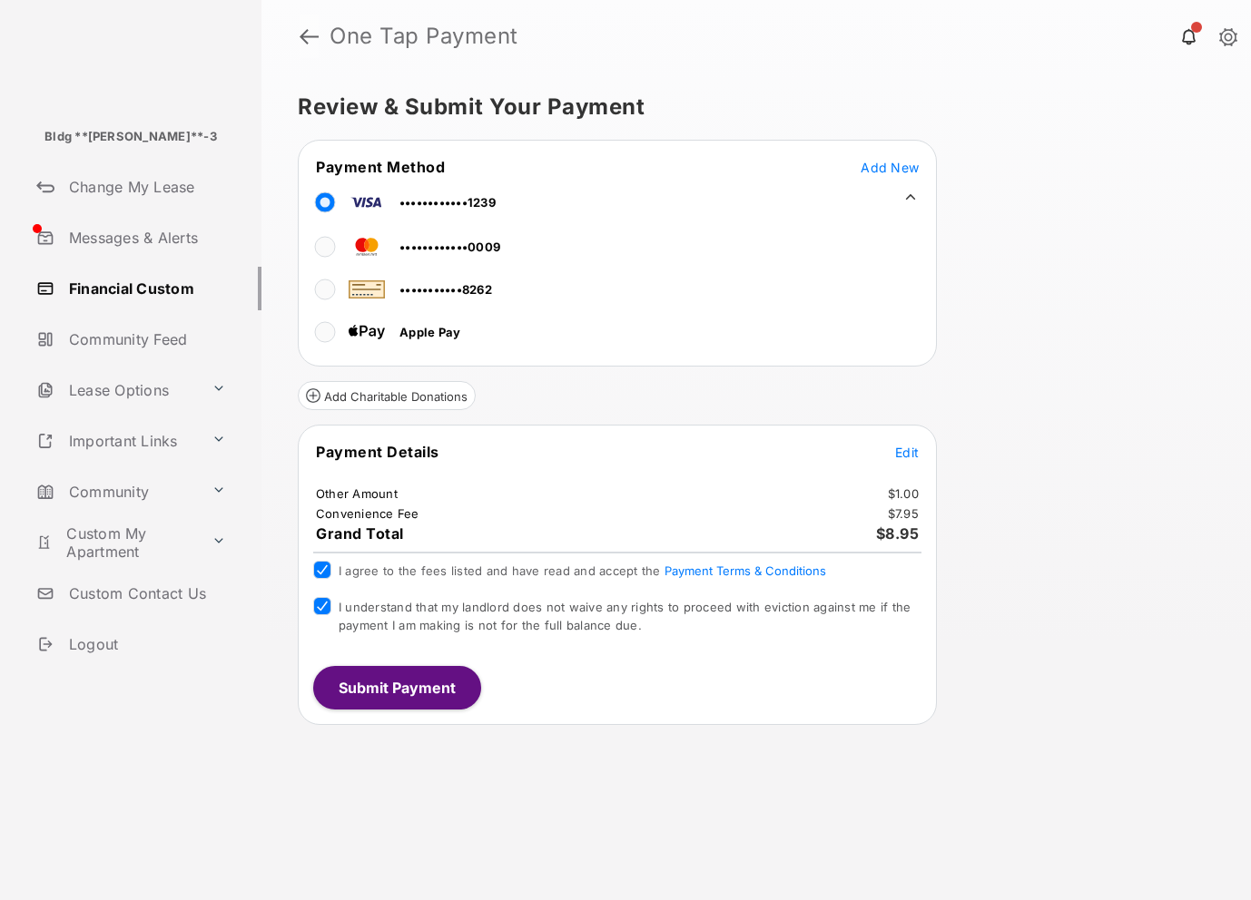
click at [315, 40] on link at bounding box center [308, 37] width 19 height 44
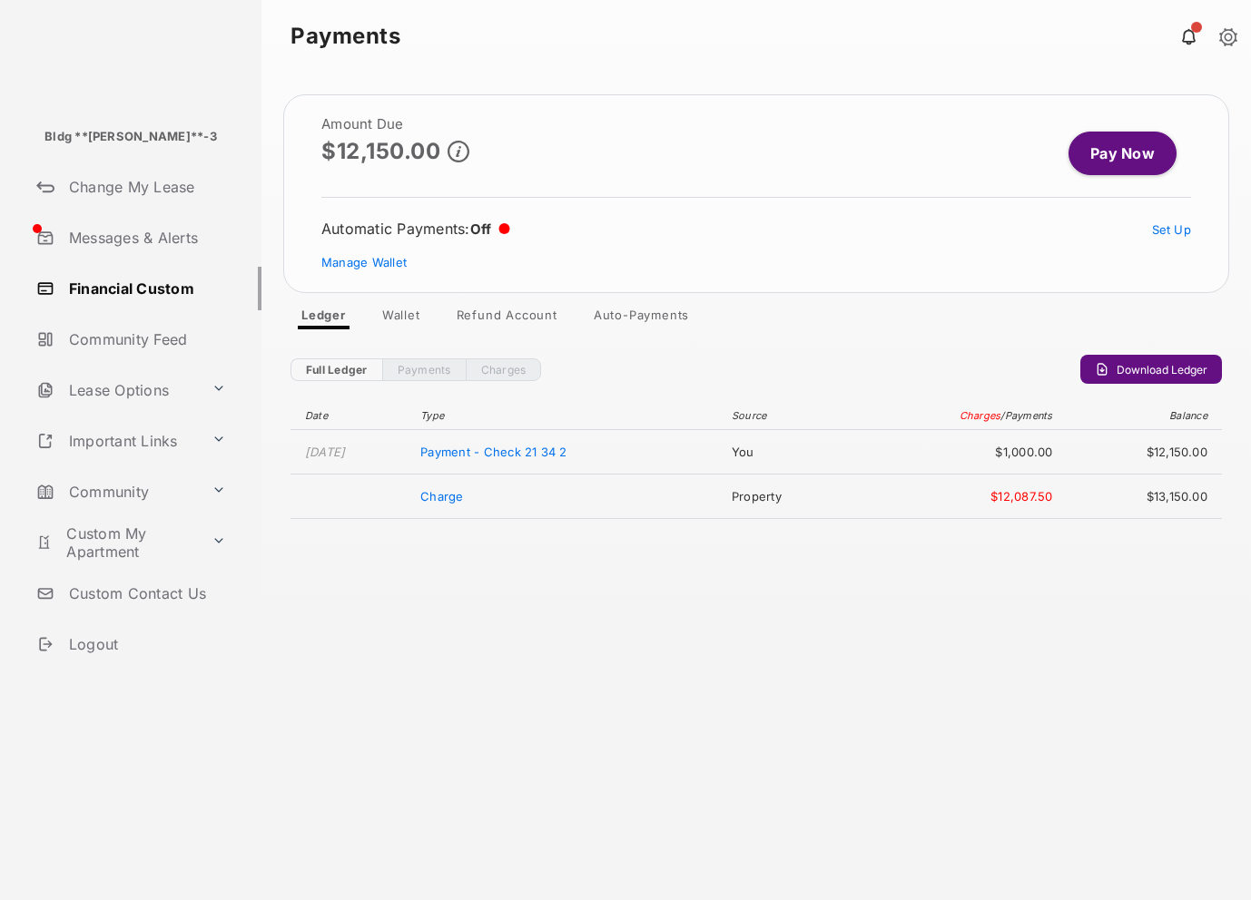
click at [383, 315] on link "Wallet" at bounding box center [401, 319] width 67 height 22
